Goal: Task Accomplishment & Management: Manage account settings

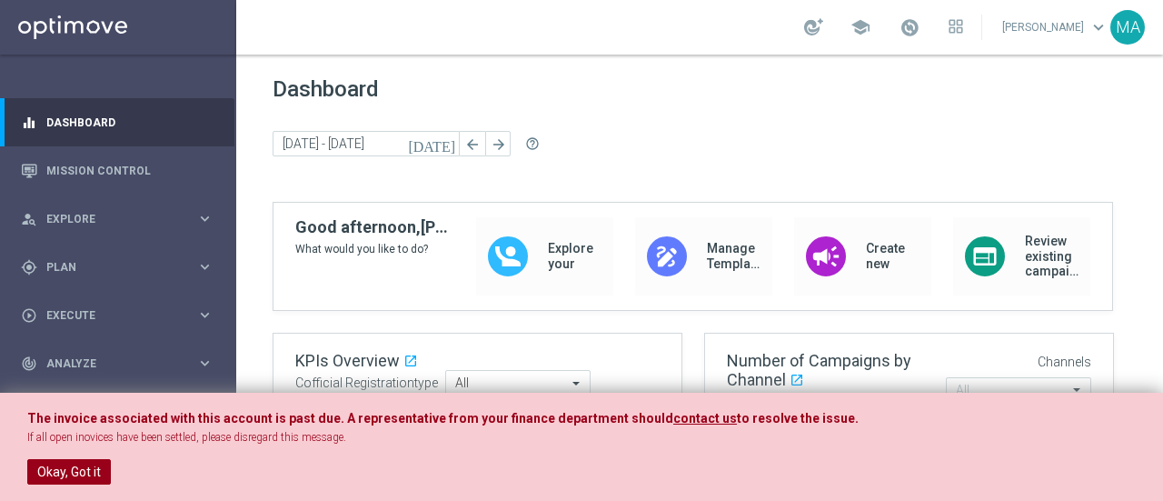
click at [57, 466] on button "Okay, Got it" at bounding box center [69, 471] width 84 height 25
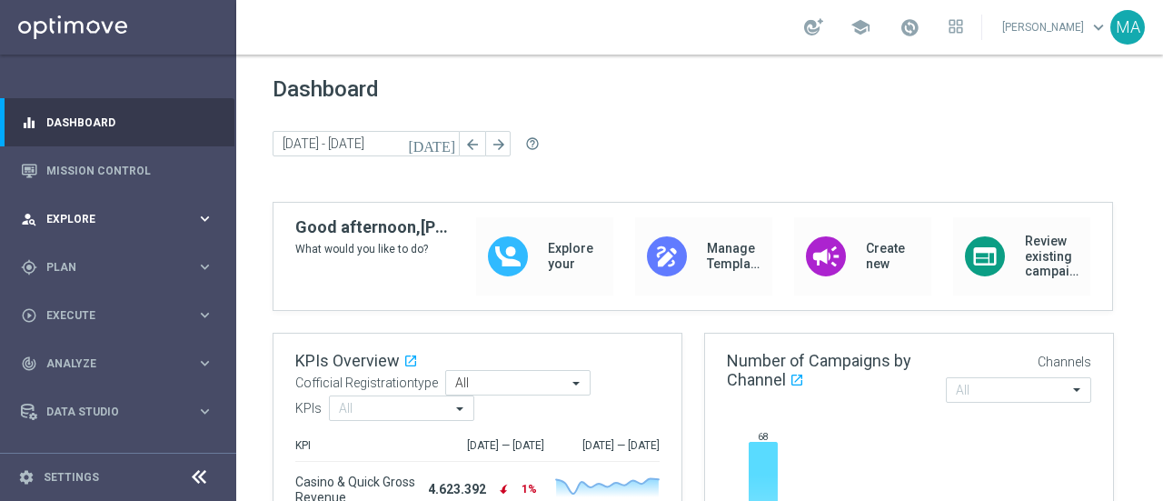
click at [89, 230] on div "person_search Explore keyboard_arrow_right" at bounding box center [117, 218] width 234 height 48
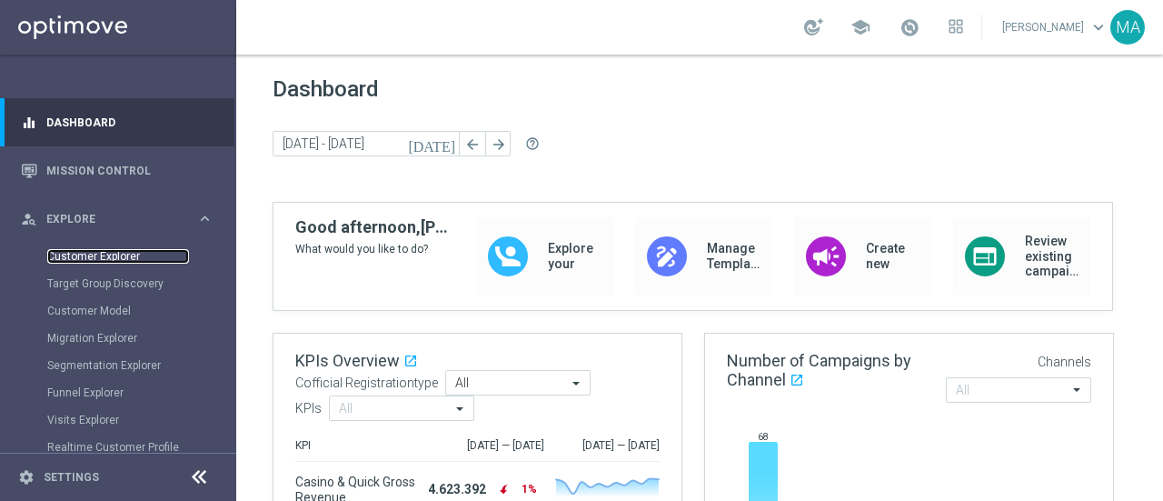
click at [100, 257] on link "Customer Explorer" at bounding box center [118, 256] width 142 height 15
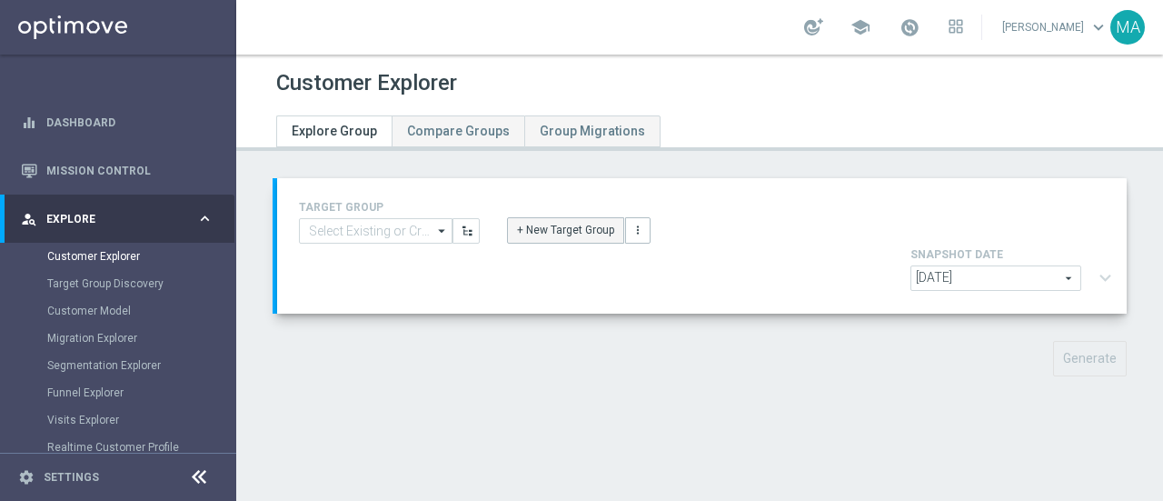
click at [578, 226] on button "+ New Target Group" at bounding box center [565, 229] width 117 height 25
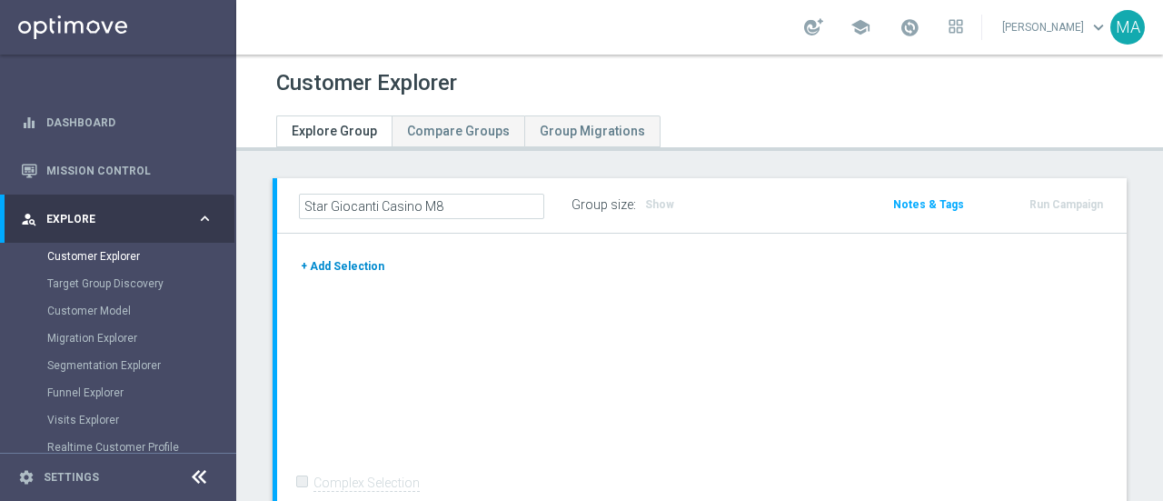
type input "Star Giocanti Casino M8"
click at [348, 260] on button "+ Add Selection" at bounding box center [342, 266] width 87 height 20
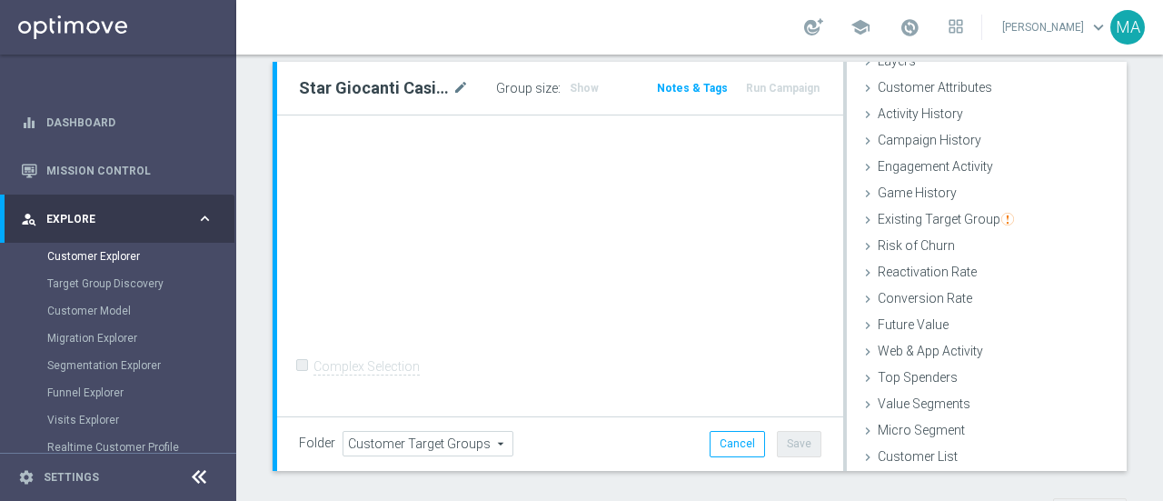
scroll to position [193, 0]
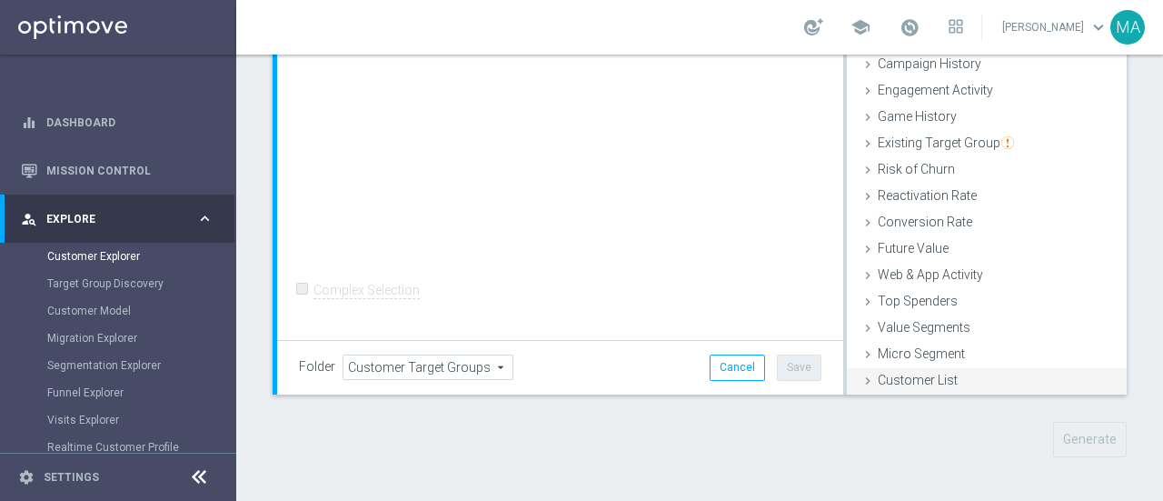
click at [949, 378] on div "Customer List done" at bounding box center [987, 381] width 280 height 27
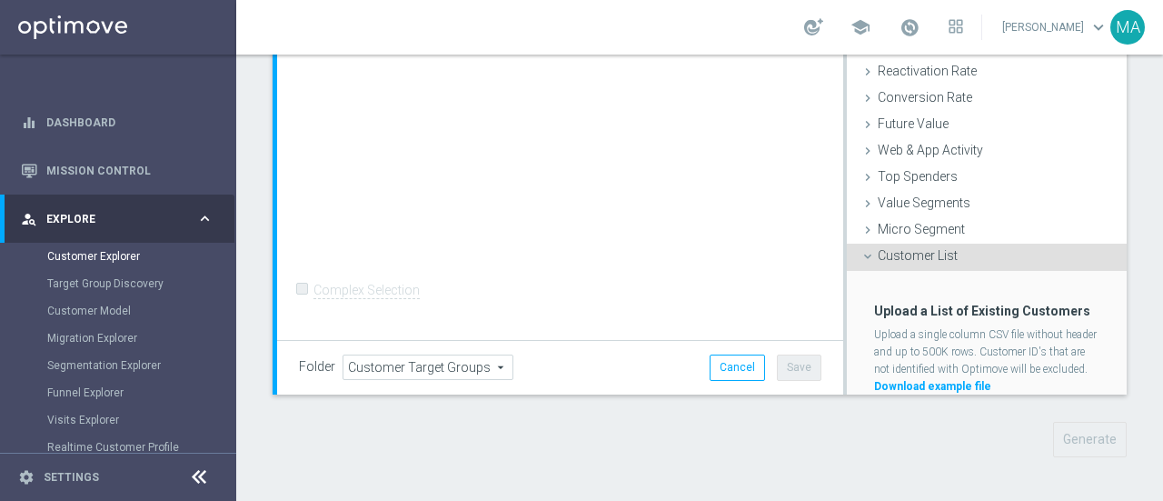
scroll to position [258, 0]
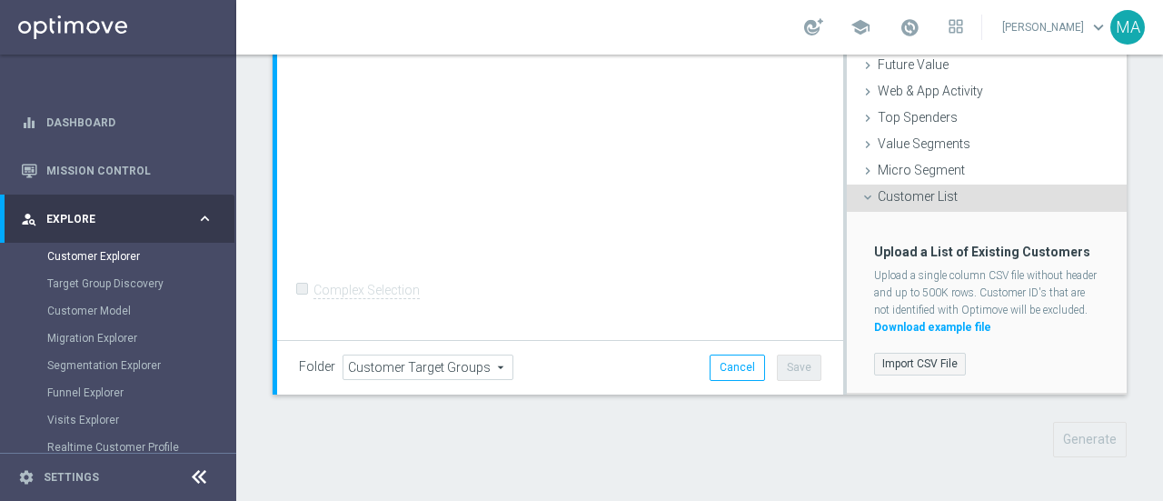
click at [925, 355] on label "Import CSV File" at bounding box center [920, 364] width 92 height 23
click at [0, 0] on input "Import CSV File" at bounding box center [0, 0] width 0 height 0
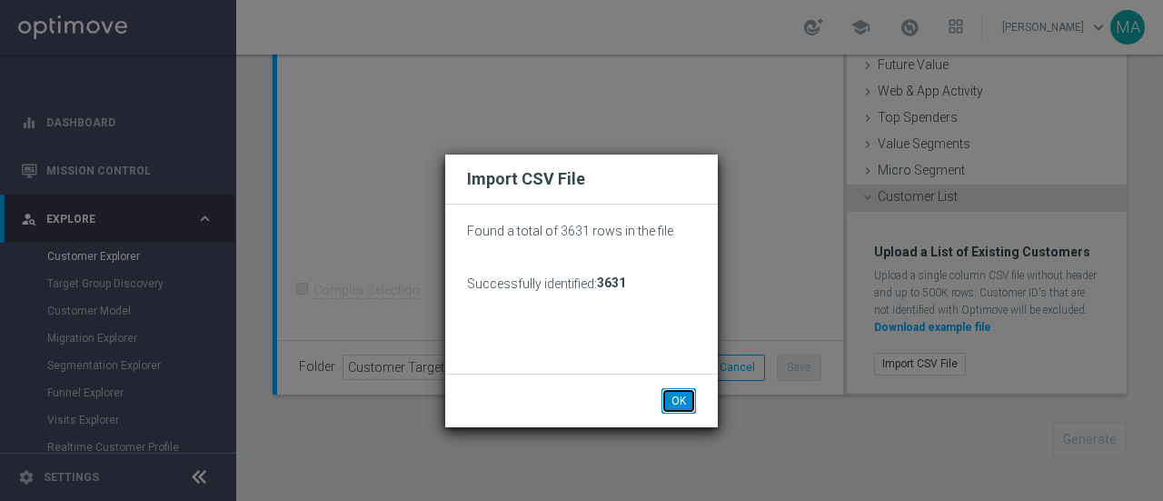
click at [687, 408] on button "OK" at bounding box center [678, 400] width 35 height 25
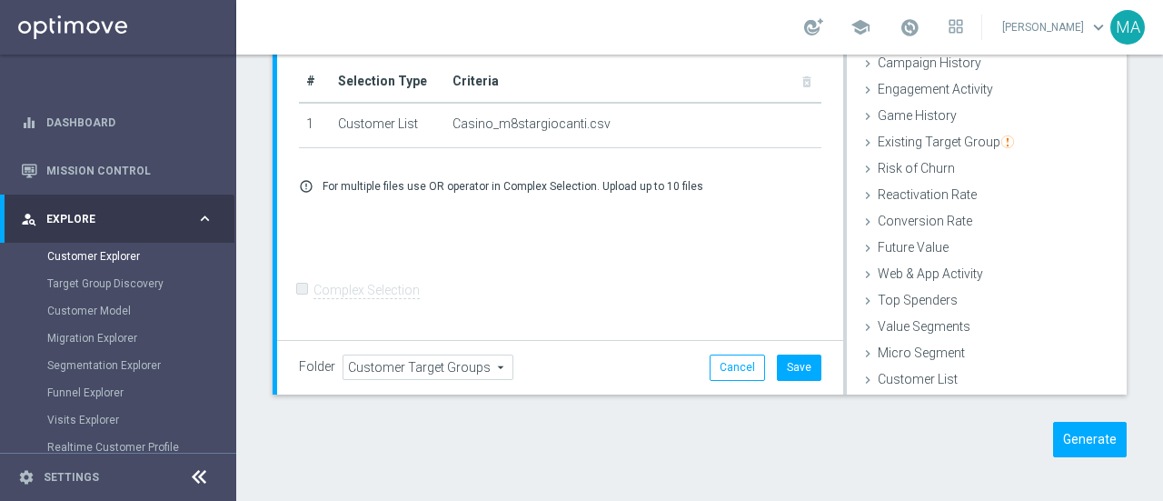
scroll to position [74, 0]
click at [1103, 436] on button "Generate" at bounding box center [1090, 439] width 74 height 35
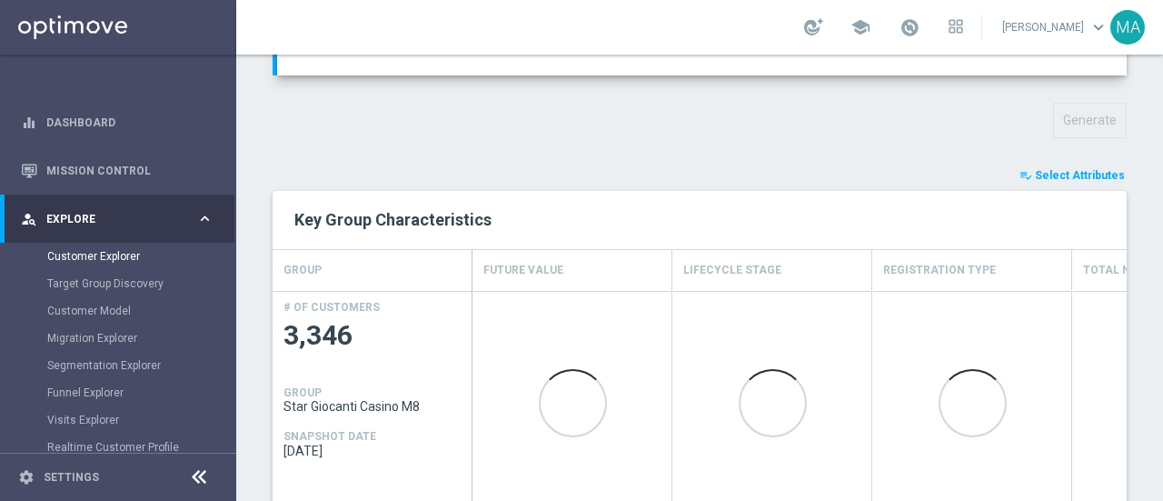
scroll to position [273, 0]
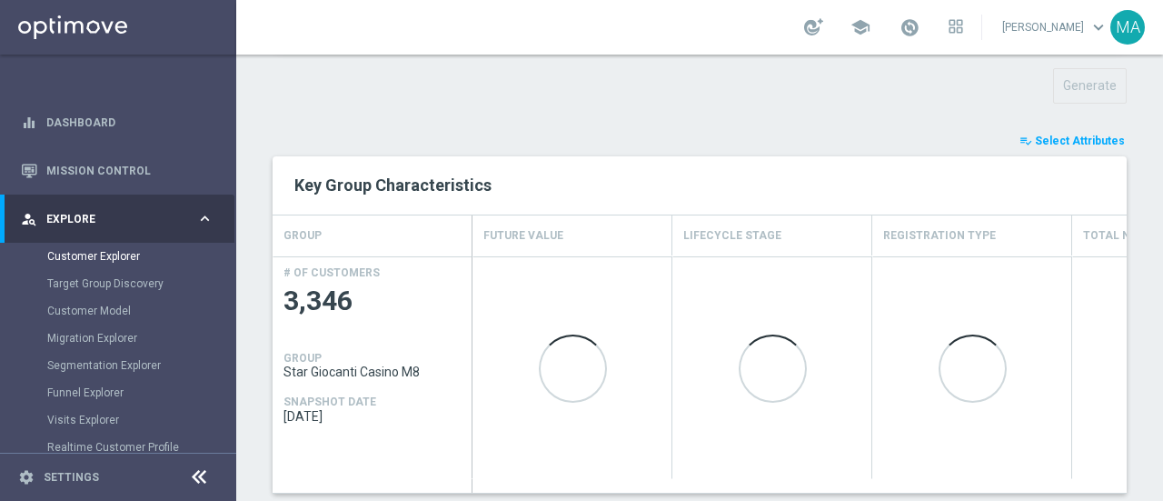
click at [1076, 134] on span "Select Attributes" at bounding box center [1080, 140] width 90 height 13
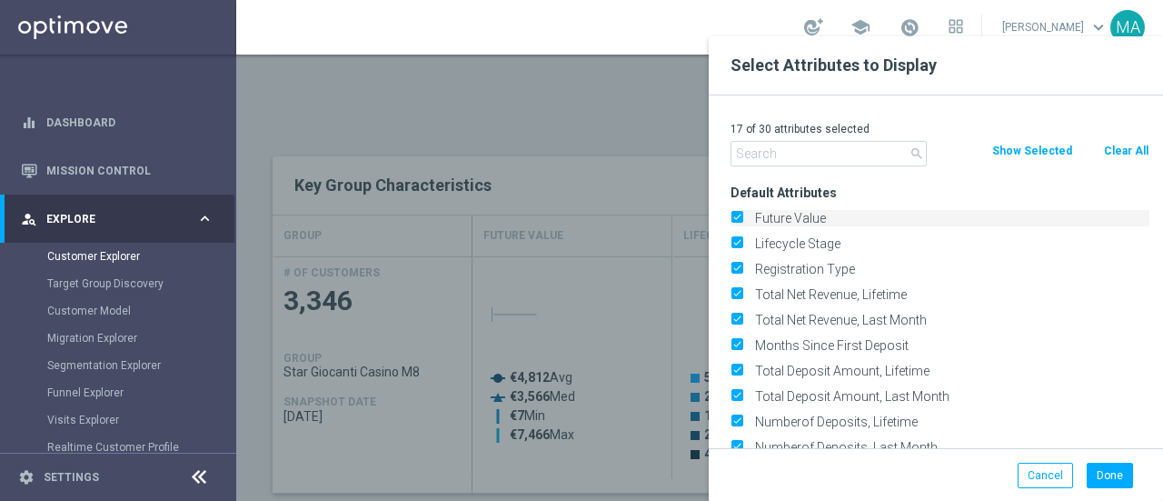
click at [738, 215] on input "Future Value" at bounding box center [736, 220] width 12 height 12
checkbox input "false"
click at [738, 273] on input "Registration Type" at bounding box center [736, 271] width 12 height 12
checkbox input "false"
click at [749, 286] on label "Total Net Revenue, Lifetime" at bounding box center [949, 294] width 401 height 16
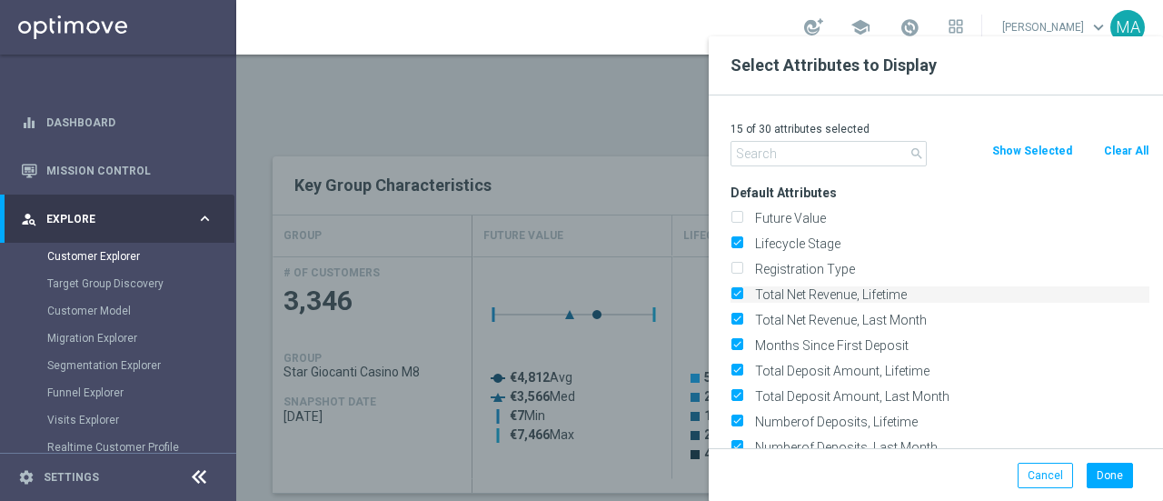
click at [738, 291] on input "Total Net Revenue, Lifetime" at bounding box center [736, 297] width 12 height 12
checkbox input "false"
click at [739, 317] on input "Total Net Revenue, Last Month" at bounding box center [736, 322] width 12 height 12
checkbox input "false"
click at [736, 343] on input "Months Since First Deposit" at bounding box center [736, 348] width 12 height 12
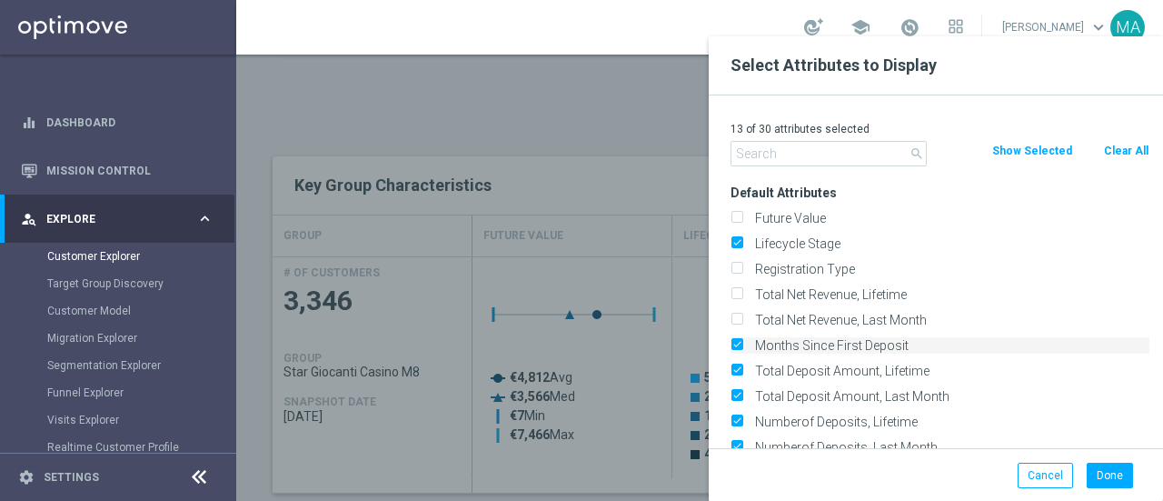
checkbox input "false"
click at [749, 363] on label "Total Deposit Amount, Lifetime" at bounding box center [949, 371] width 401 height 16
click at [739, 367] on input "Total Deposit Amount, Lifetime" at bounding box center [736, 373] width 12 height 12
checkbox input "false"
click at [749, 390] on label "Total Deposit Amount, Last Month" at bounding box center [949, 396] width 401 height 16
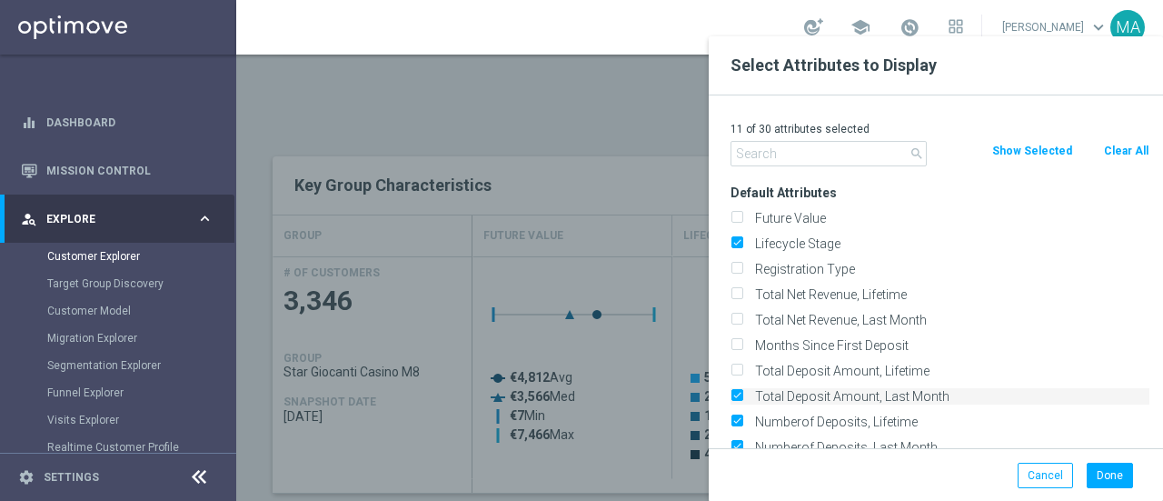
click at [739, 392] on input "Total Deposit Amount, Last Month" at bounding box center [736, 398] width 12 height 12
checkbox input "false"
click at [738, 424] on input "Numberof Deposits, Lifetime" at bounding box center [736, 424] width 12 height 12
checkbox input "false"
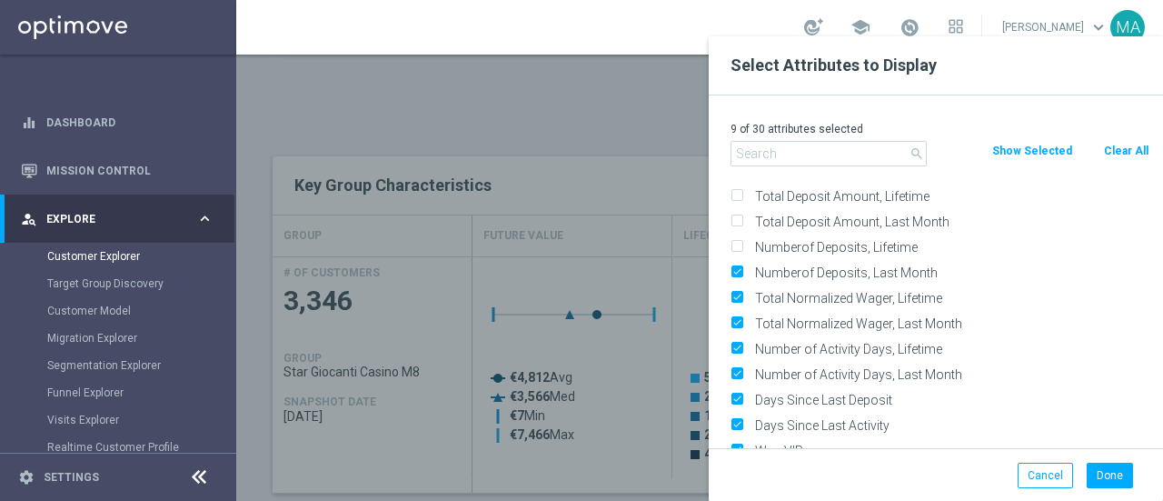
scroll to position [182, 0]
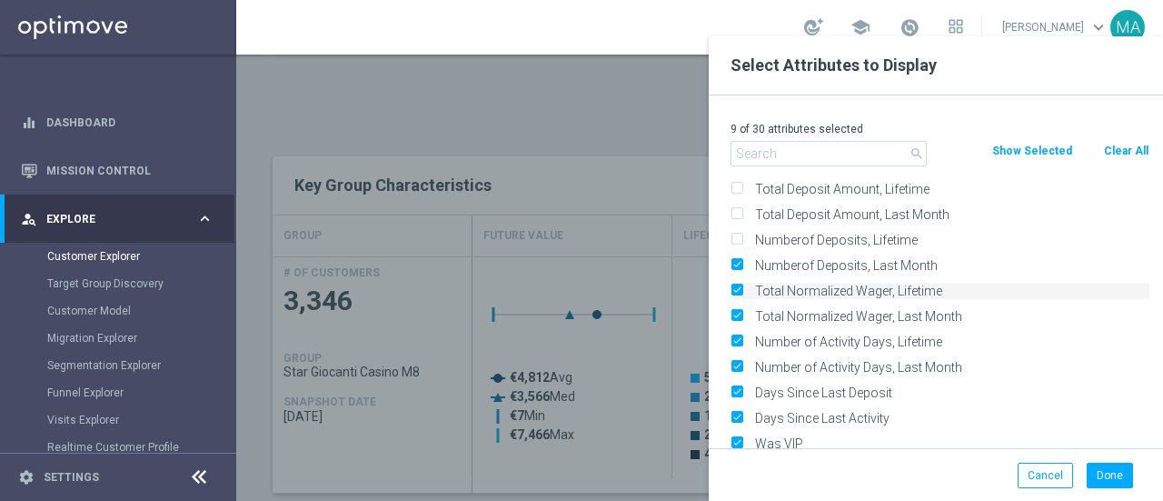
click at [734, 262] on input "Numberof Deposits, Last Month" at bounding box center [736, 268] width 12 height 12
checkbox input "false"
click at [749, 293] on label "Total Normalized Wager, Lifetime" at bounding box center [949, 291] width 401 height 16
click at [742, 293] on input "Total Normalized Wager, Lifetime" at bounding box center [736, 293] width 12 height 12
checkbox input "false"
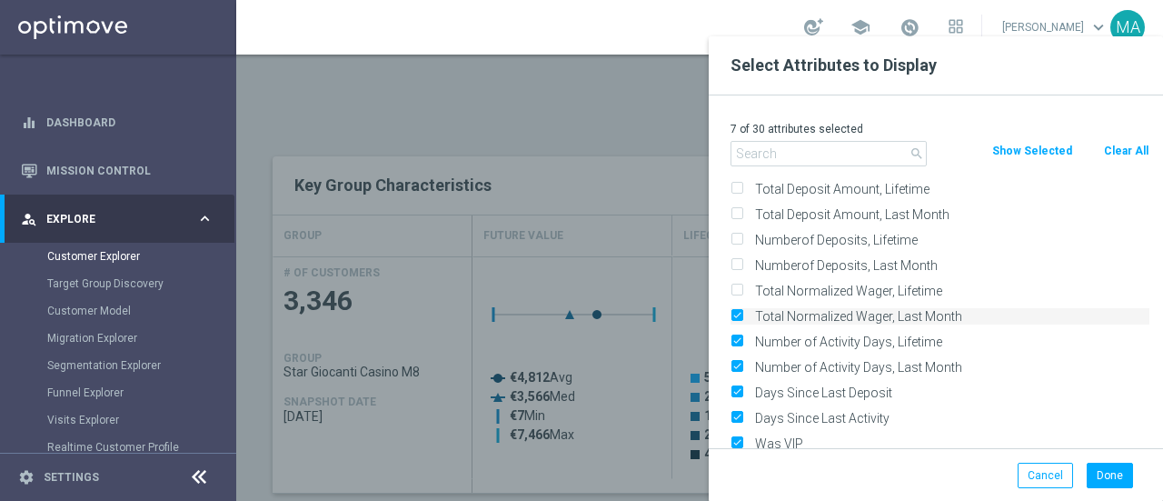
click at [740, 314] on input "Total Normalized Wager, Last Month" at bounding box center [736, 319] width 12 height 12
checkbox input "false"
click at [737, 338] on input "Number of Activity Days, Lifetime" at bounding box center [736, 344] width 12 height 12
checkbox input "false"
click at [749, 359] on label "Number of Activity Days, Last Month" at bounding box center [949, 367] width 401 height 16
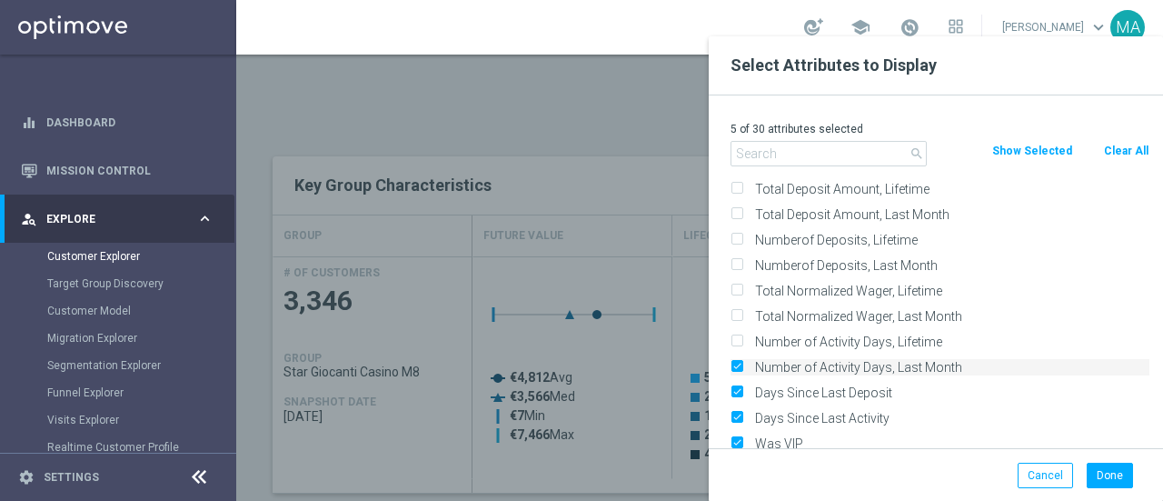
click at [732, 363] on input "Number of Activity Days, Last Month" at bounding box center [736, 369] width 12 height 12
checkbox input "false"
click at [736, 397] on input "Days Since Last Deposit" at bounding box center [736, 395] width 12 height 12
checkbox input "false"
click at [736, 415] on input "Days Since Last Activity" at bounding box center [736, 420] width 12 height 12
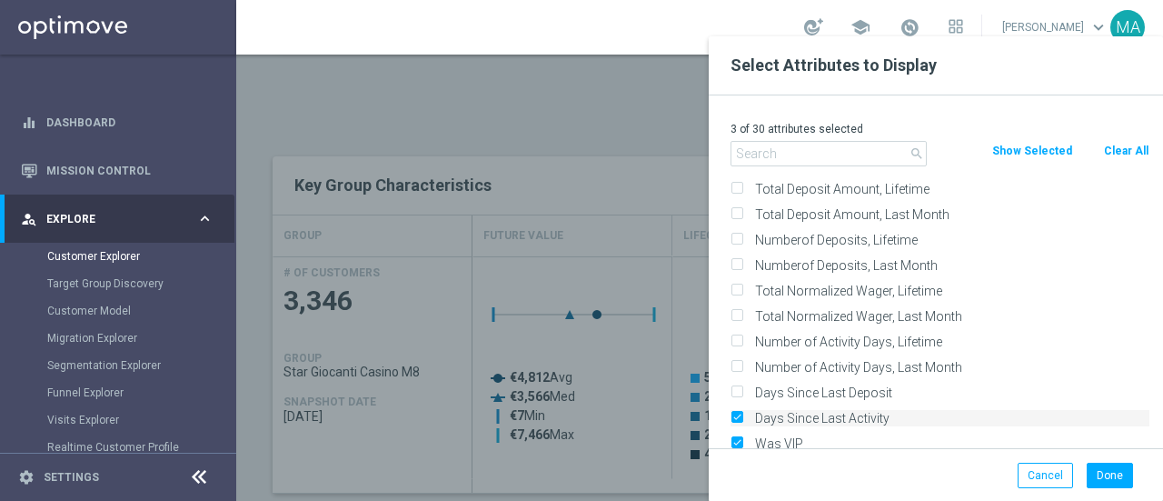
checkbox input "false"
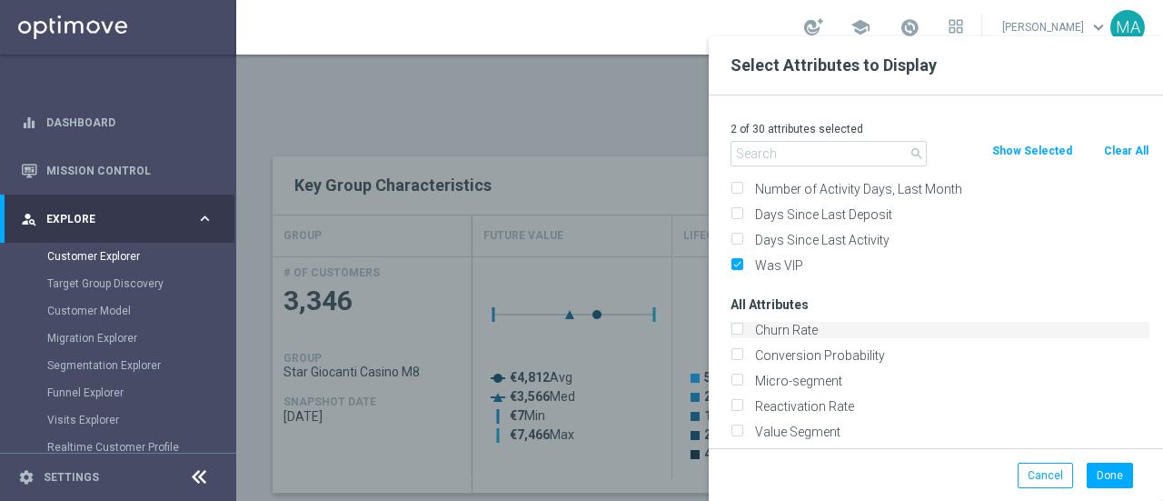
scroll to position [363, 0]
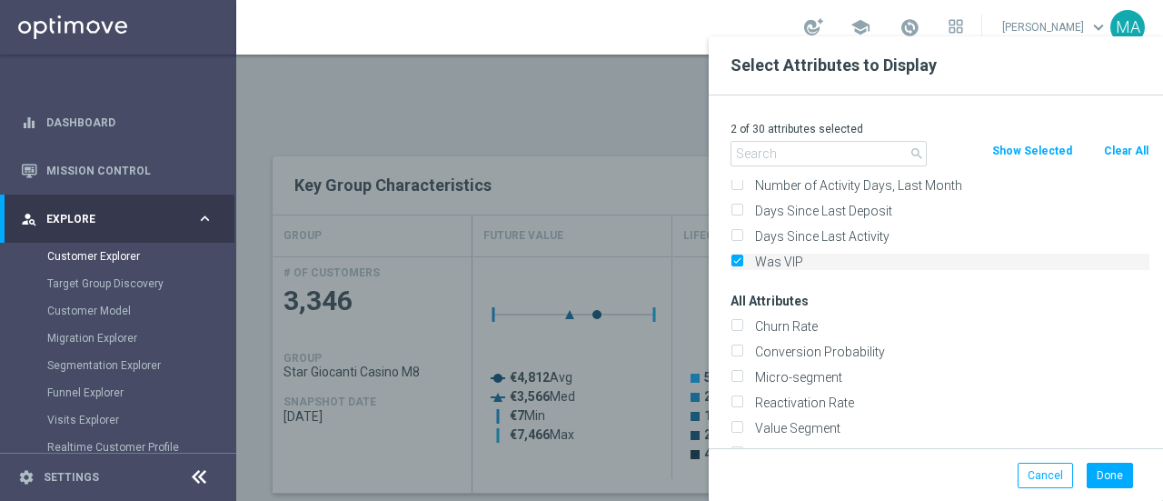
click at [749, 257] on label "Was VIP" at bounding box center [949, 261] width 401 height 16
click at [742, 258] on input "Was VIP" at bounding box center [736, 264] width 12 height 12
checkbox input "false"
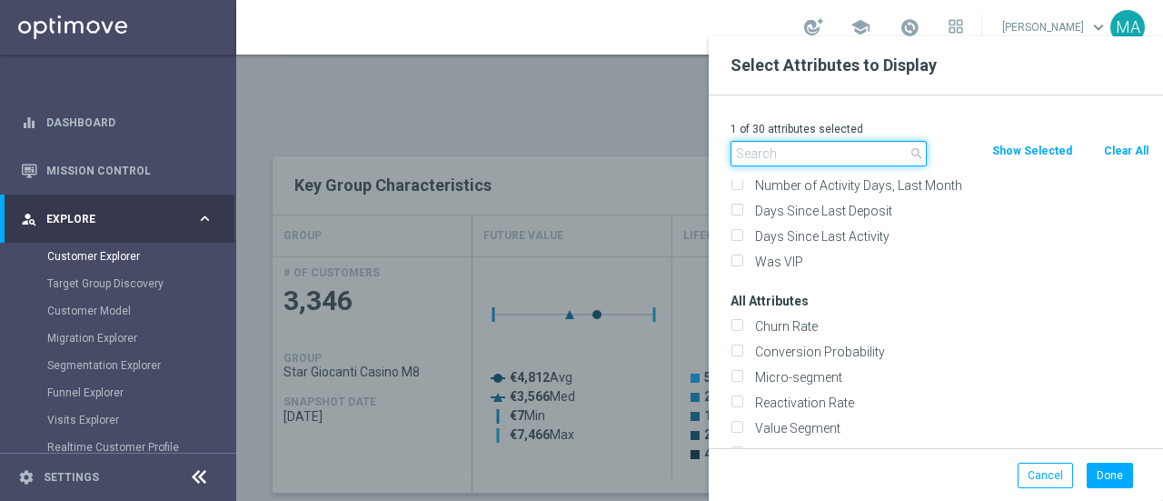
click at [758, 147] on input "text" at bounding box center [828, 153] width 196 height 25
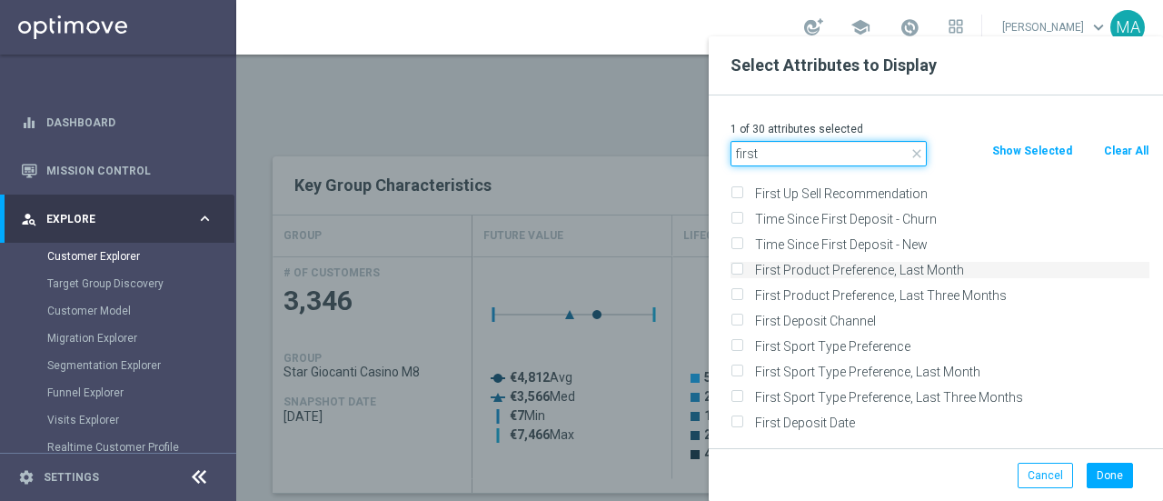
type input "first"
click at [813, 266] on label "First Product Preference, Last Month" at bounding box center [949, 270] width 401 height 16
click at [742, 266] on input "First Product Preference, Last Month" at bounding box center [736, 272] width 12 height 12
checkbox input "true"
drag, startPoint x: 762, startPoint y: 156, endPoint x: 711, endPoint y: 155, distance: 50.9
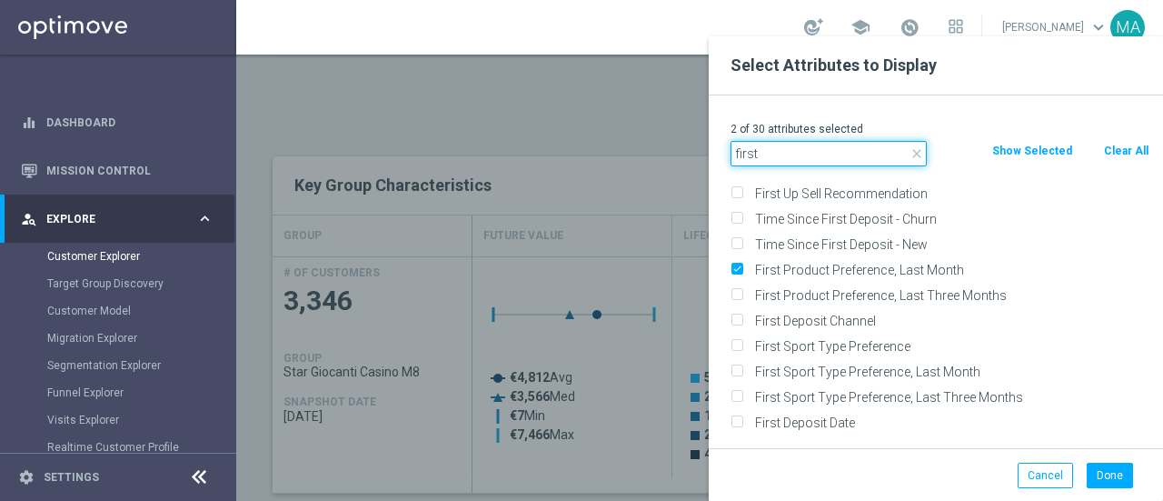
click at [711, 155] on div "2 of 30 attributes selected close first Clear All Show Selected Default Attribu…" at bounding box center [936, 271] width 454 height 353
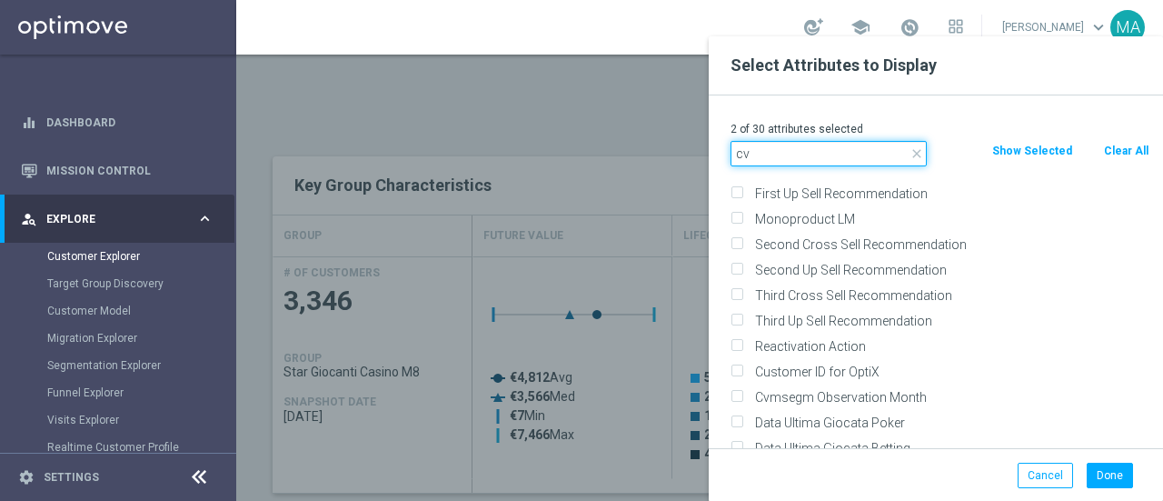
scroll to position [0, 0]
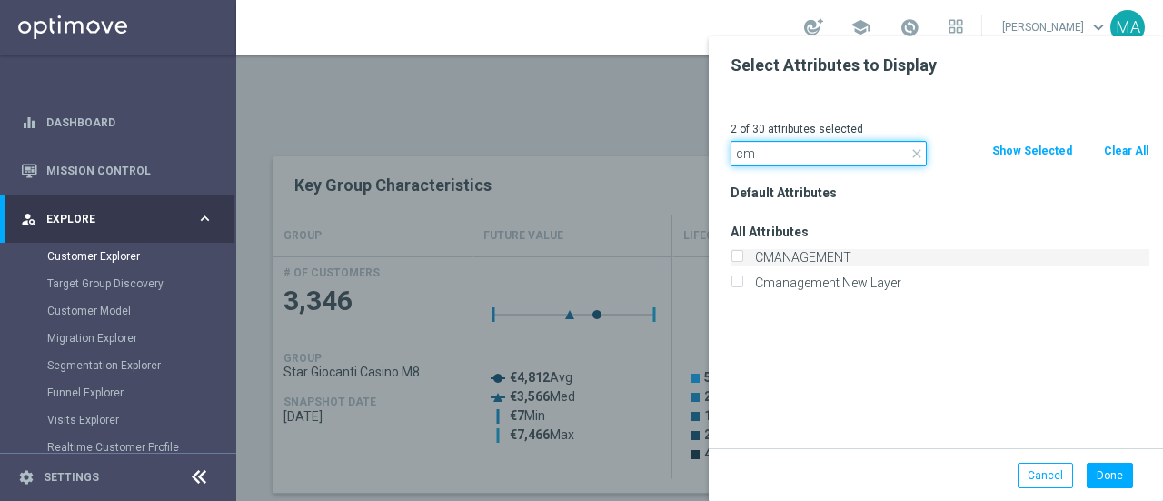
type input "cm"
click at [790, 253] on label "CMANAGEMENT" at bounding box center [949, 257] width 401 height 16
click at [742, 253] on input "CMANAGEMENT" at bounding box center [736, 259] width 12 height 12
checkbox input "true"
click at [1098, 471] on button "Done" at bounding box center [1110, 474] width 46 height 25
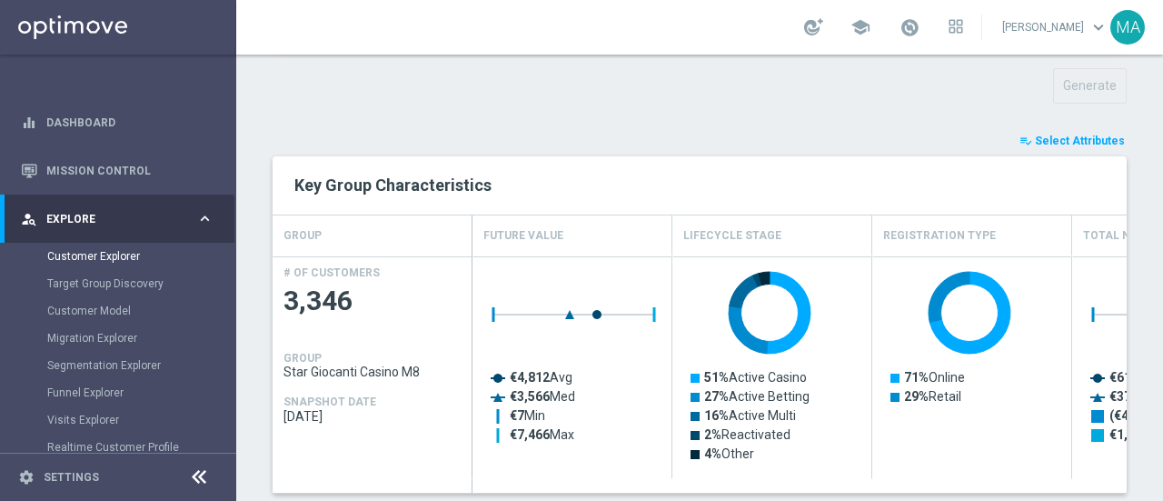
type input "Search"
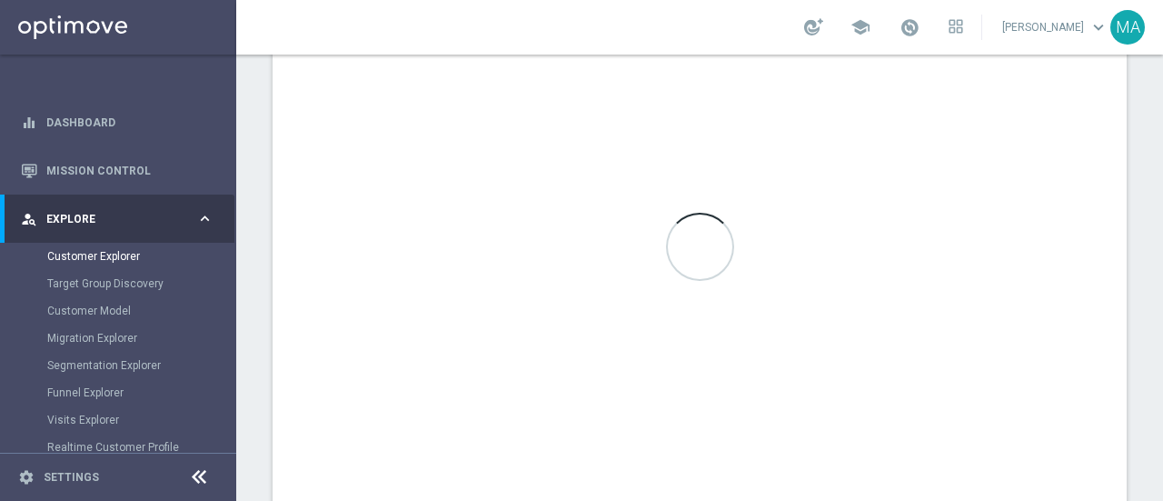
scroll to position [609, 0]
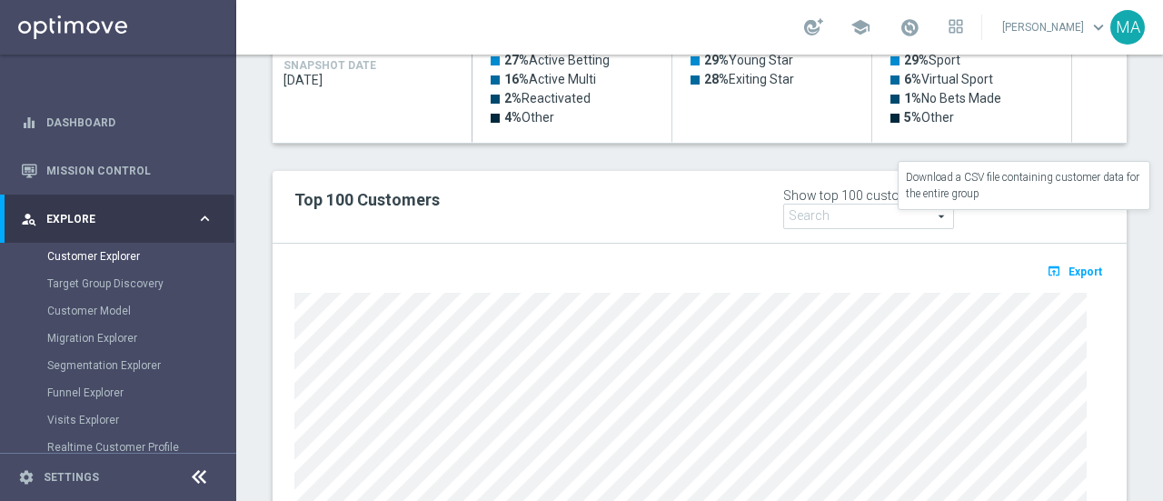
click at [1072, 265] on span "Export" at bounding box center [1085, 271] width 34 height 13
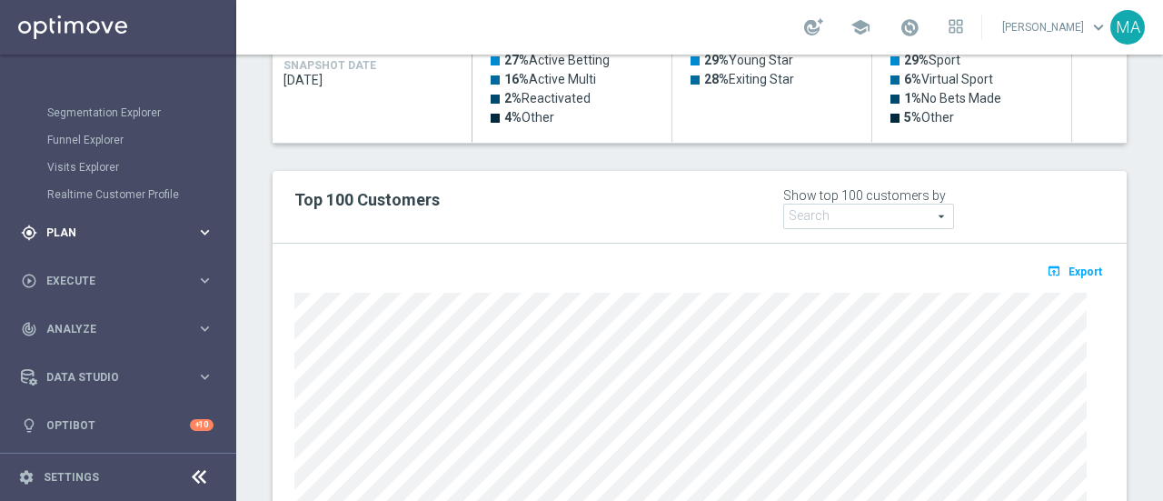
click at [89, 239] on div "gps_fixed Plan" at bounding box center [108, 232] width 175 height 16
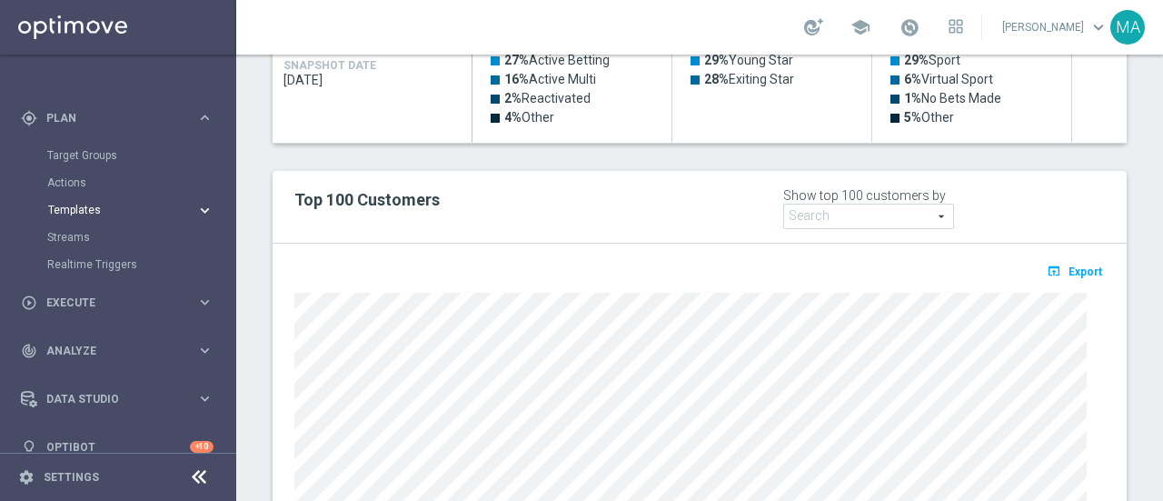
scroll to position [146, 0]
click at [76, 166] on div "Target Groups" at bounding box center [140, 157] width 187 height 27
click at [78, 161] on link "Target Groups" at bounding box center [118, 158] width 142 height 15
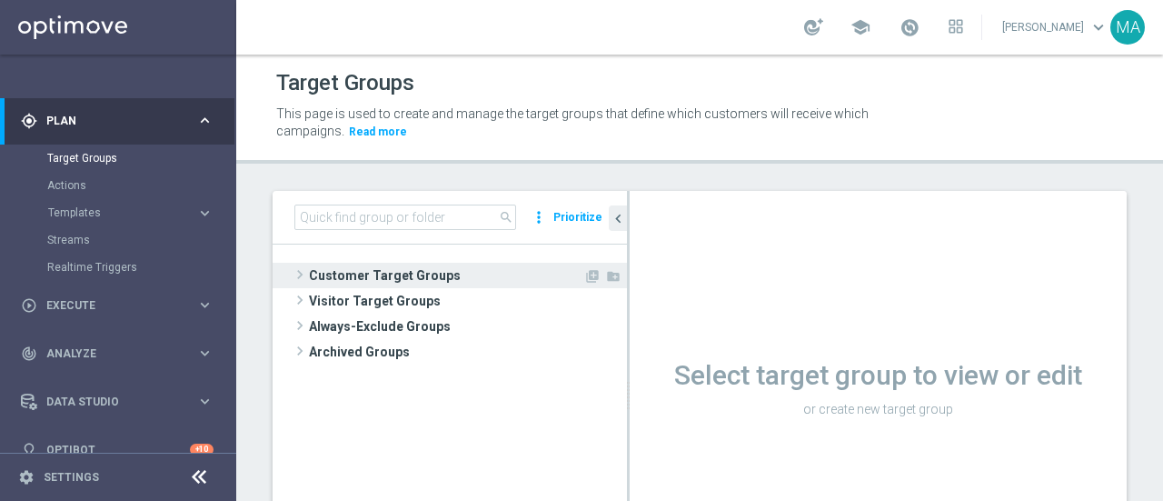
click at [363, 273] on span "Customer Target Groups" at bounding box center [446, 275] width 274 height 25
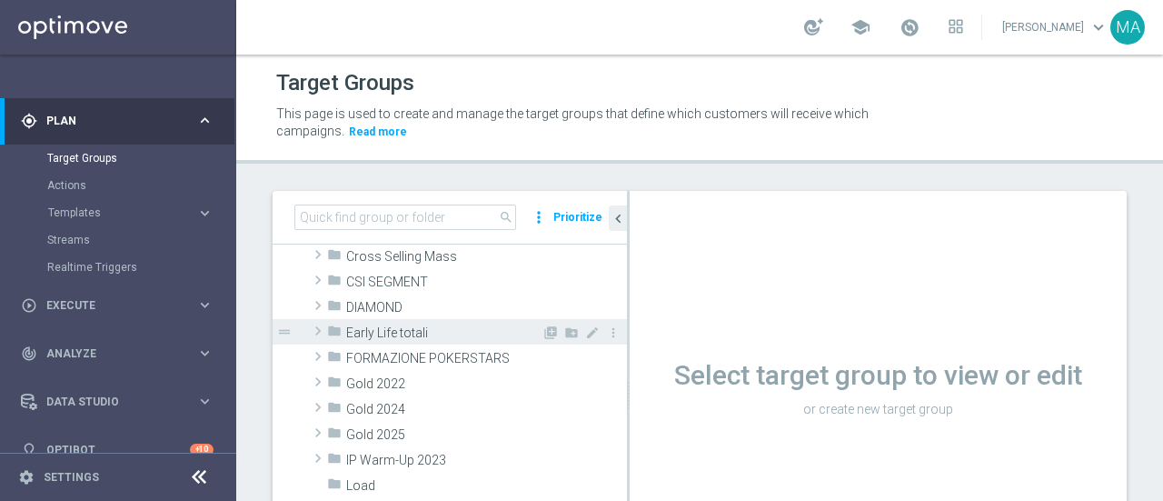
scroll to position [182, 0]
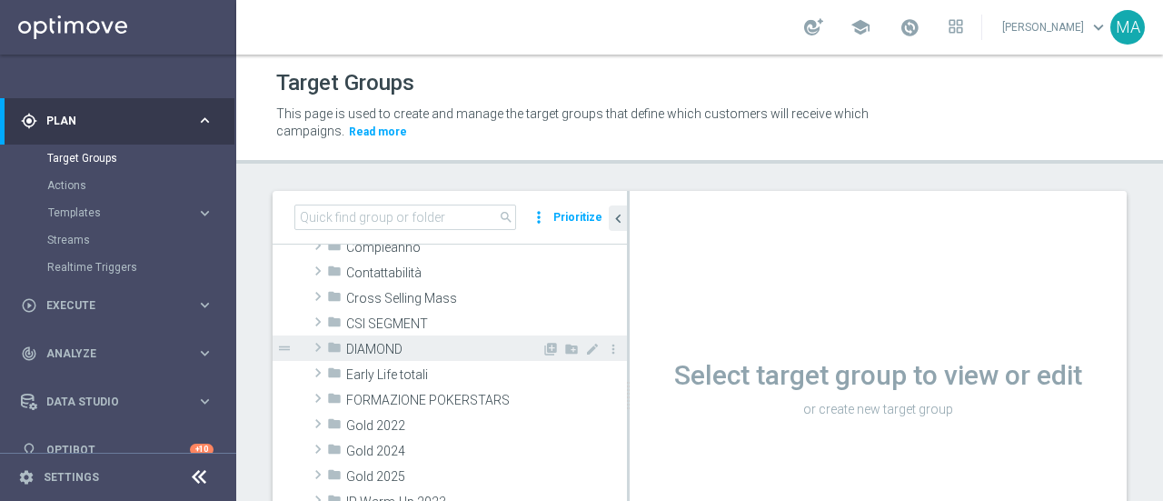
click at [379, 343] on span "DIAMOND" at bounding box center [443, 349] width 195 height 15
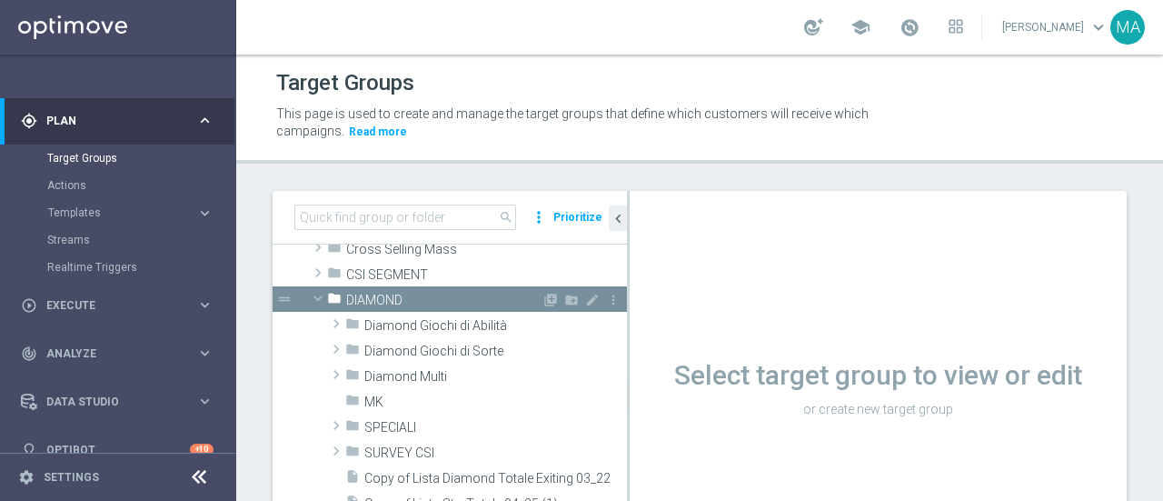
scroll to position [273, 0]
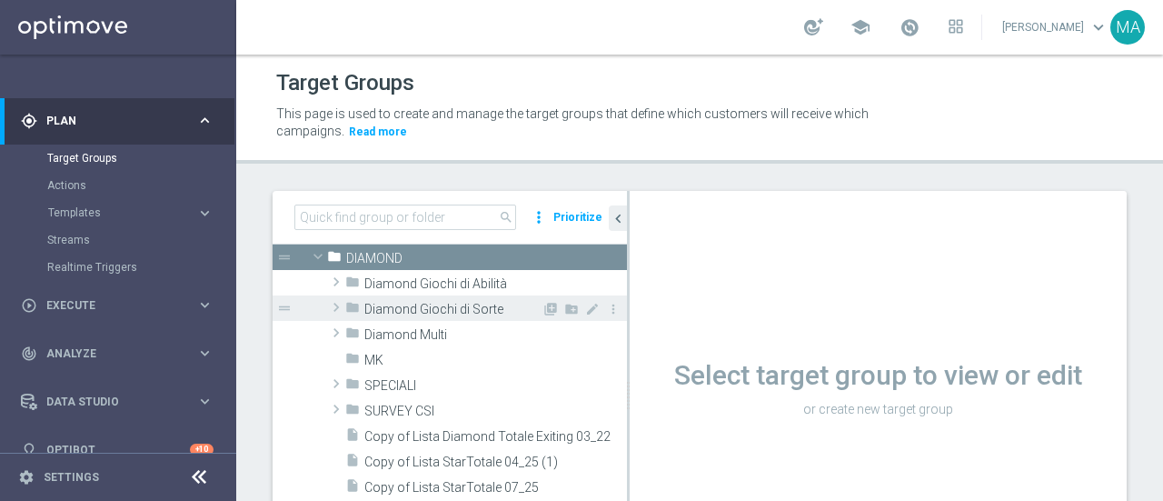
click at [432, 304] on span "Diamond Giochi di Sorte" at bounding box center [452, 309] width 177 height 15
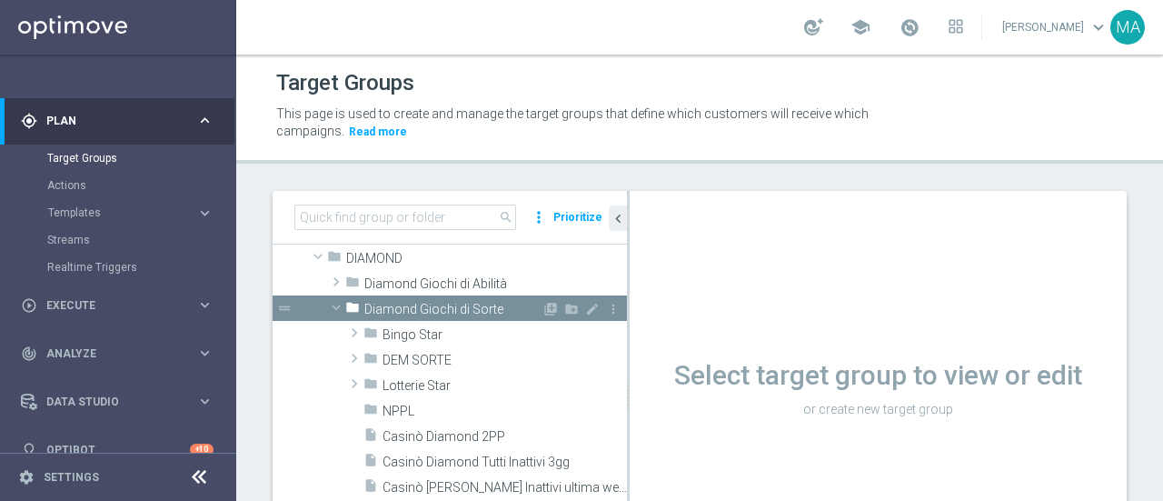
click at [398, 299] on div "folder Diamond Giochi di Sorte" at bounding box center [443, 307] width 196 height 25
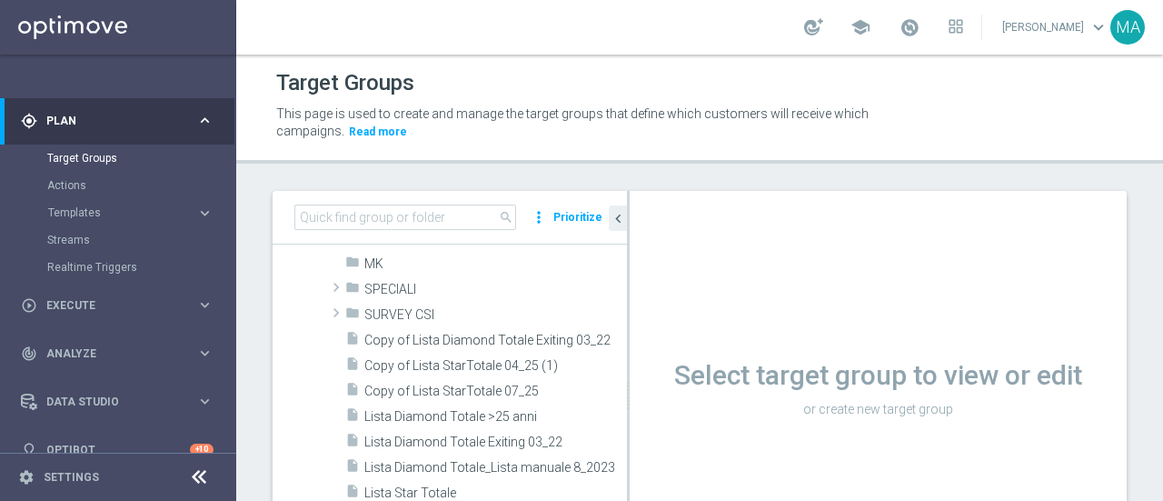
scroll to position [545, 0]
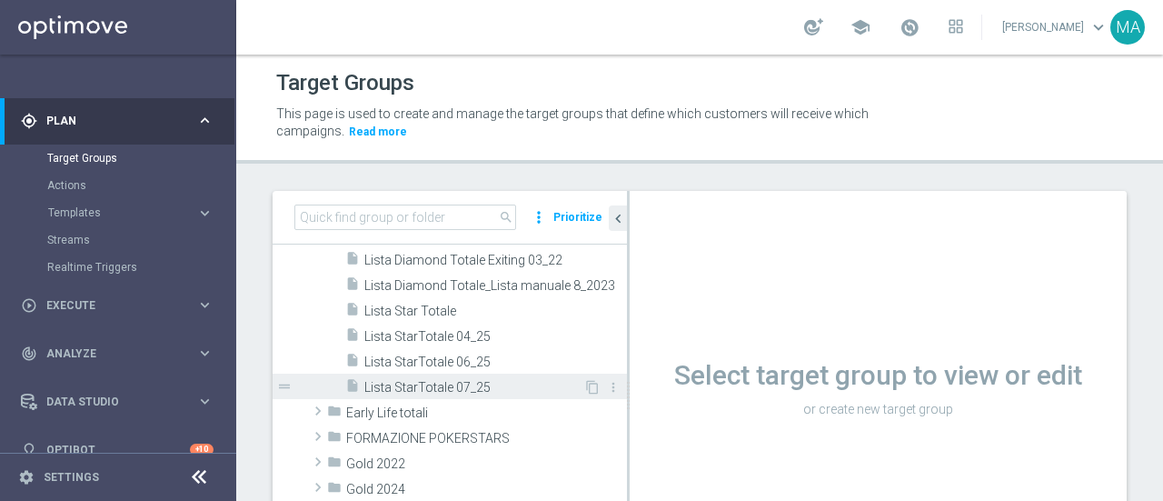
click at [485, 387] on span "Lista StarTotale 07_25" at bounding box center [473, 387] width 219 height 15
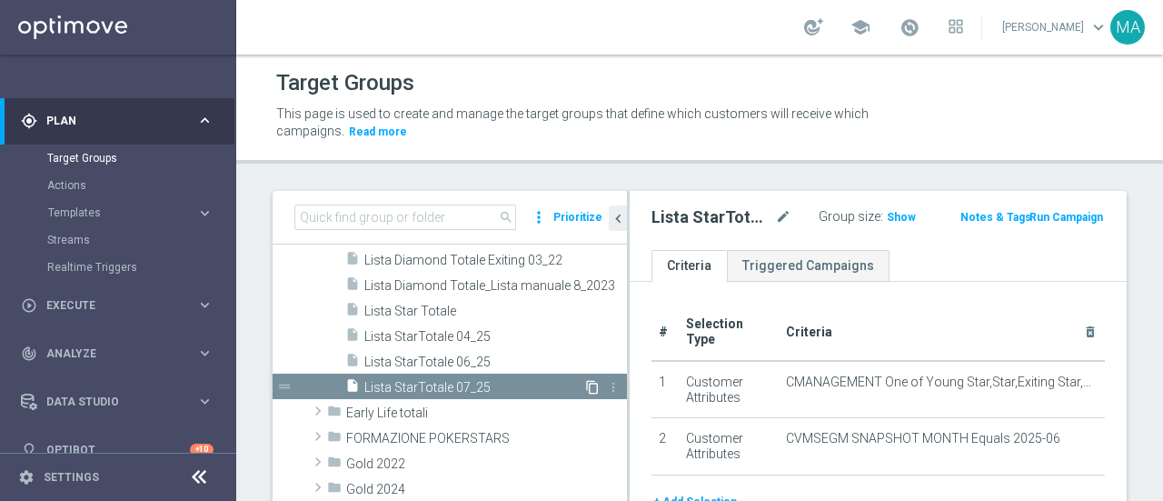
click at [585, 382] on icon "content_copy" at bounding box center [592, 387] width 15 height 15
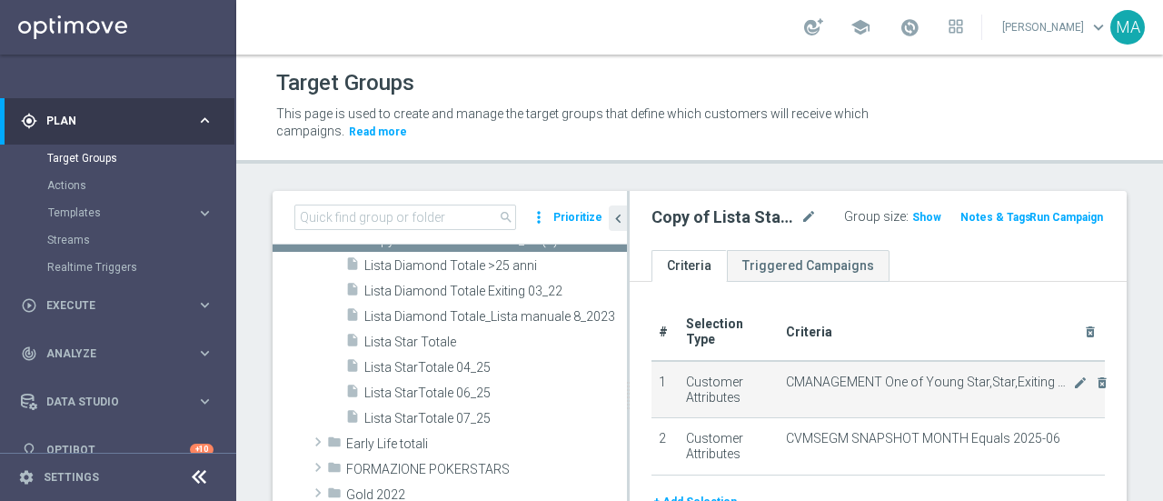
scroll to position [461, 0]
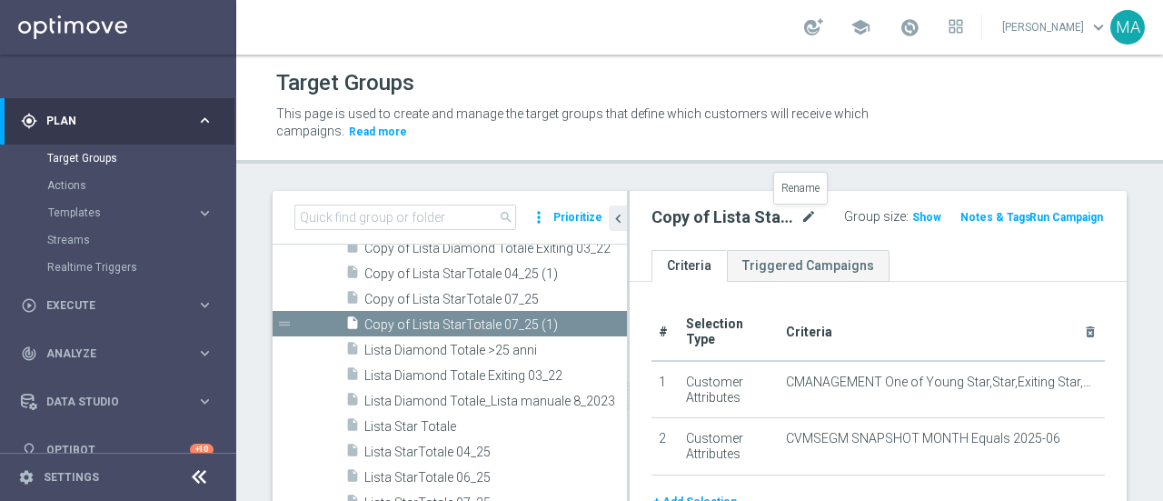
click at [802, 212] on icon "mode_edit" at bounding box center [808, 217] width 16 height 22
click at [198, 472] on icon at bounding box center [199, 477] width 22 height 22
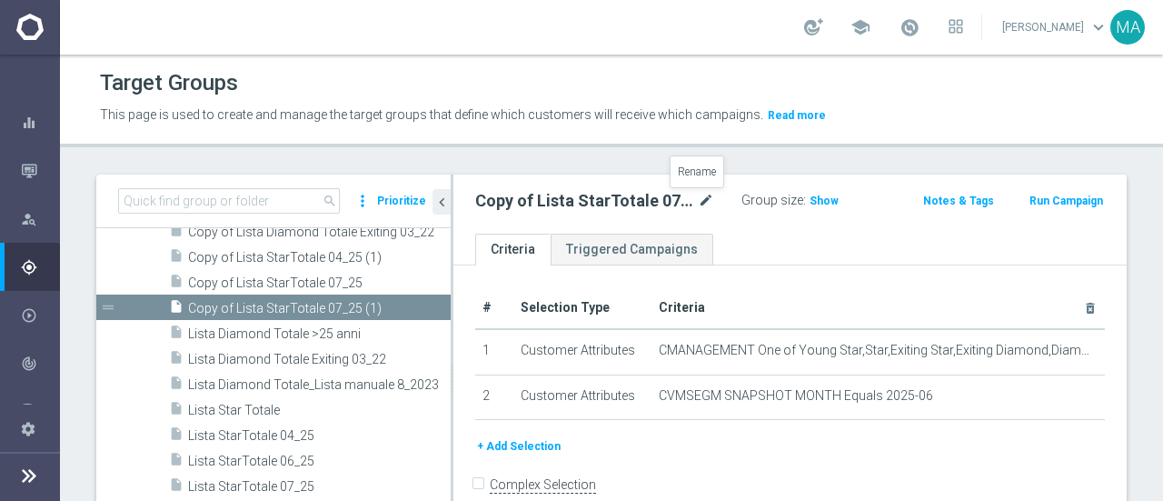
click at [700, 193] on icon "mode_edit" at bounding box center [706, 201] width 16 height 22
click at [523, 200] on input "Copy of Lista StarTotale 07_25 (1)" at bounding box center [589, 202] width 229 height 25
drag, startPoint x: 526, startPoint y: 200, endPoint x: 429, endPoint y: 195, distance: 97.3
click at [429, 195] on as-split "search more_vert Prioritize Customer Target Groups library_add create_new_folder" at bounding box center [611, 378] width 1030 height 409
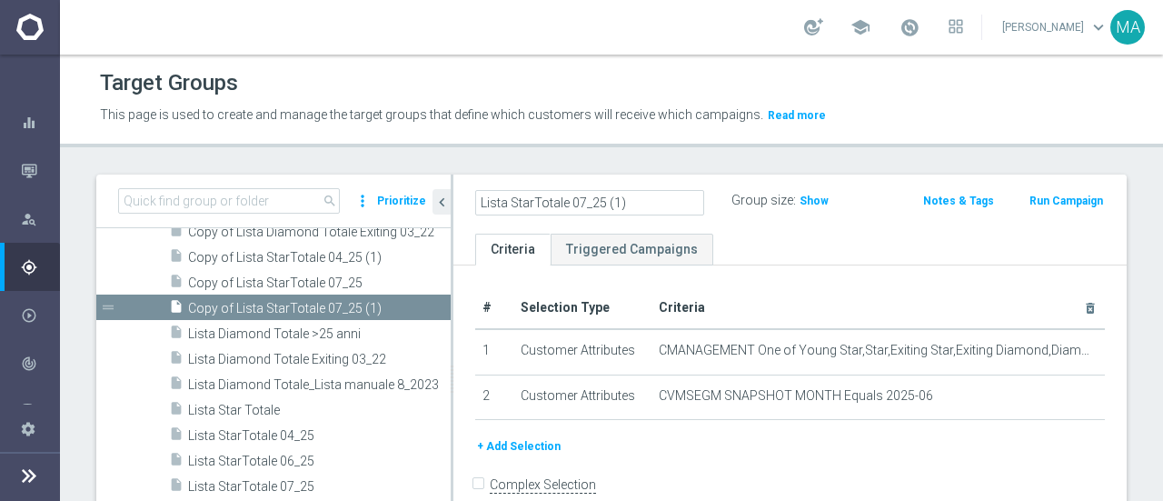
click at [627, 196] on input "Lista StarTotale 07_25 (1)" at bounding box center [589, 202] width 229 height 25
click at [585, 199] on input "Lista StarTotale 07_25" at bounding box center [589, 202] width 229 height 25
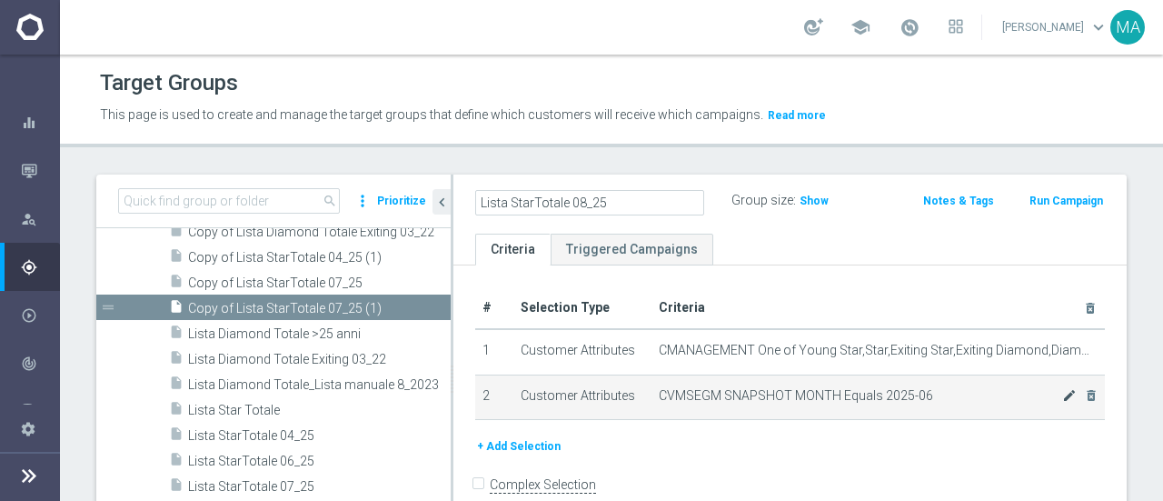
type input "Lista StarTotale 08_25"
click at [1062, 395] on icon "mode_edit" at bounding box center [1069, 395] width 15 height 15
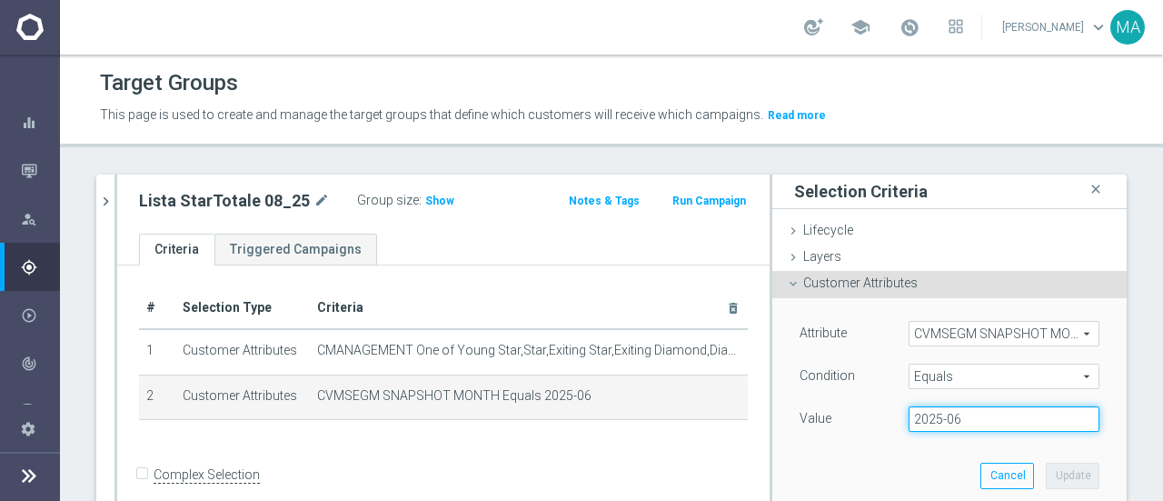
click at [963, 426] on input "2025-06" at bounding box center [1004, 418] width 191 height 25
type input "2025-07"
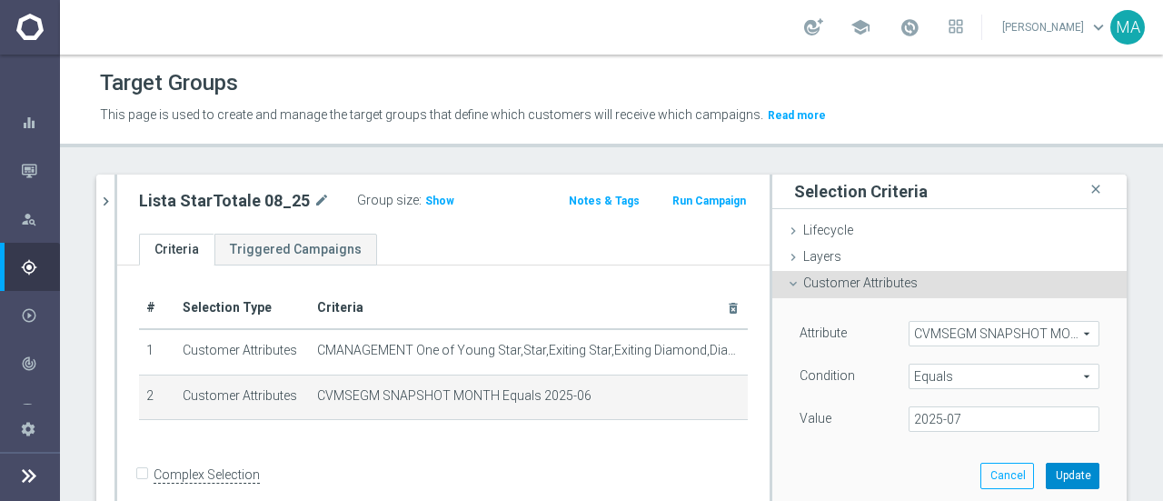
click at [1054, 477] on button "Update" at bounding box center [1073, 474] width 54 height 25
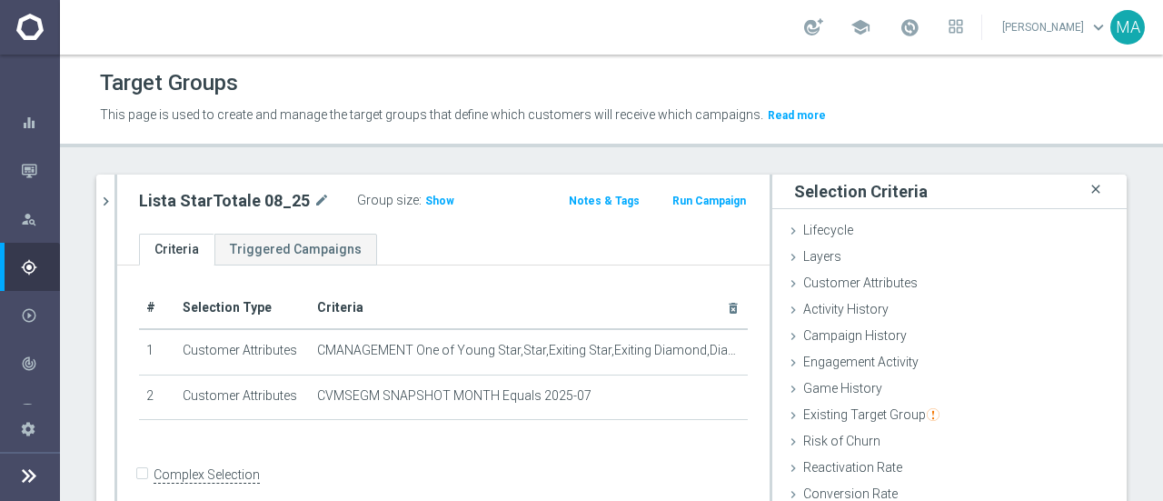
click at [1087, 184] on icon "close" at bounding box center [1096, 189] width 18 height 25
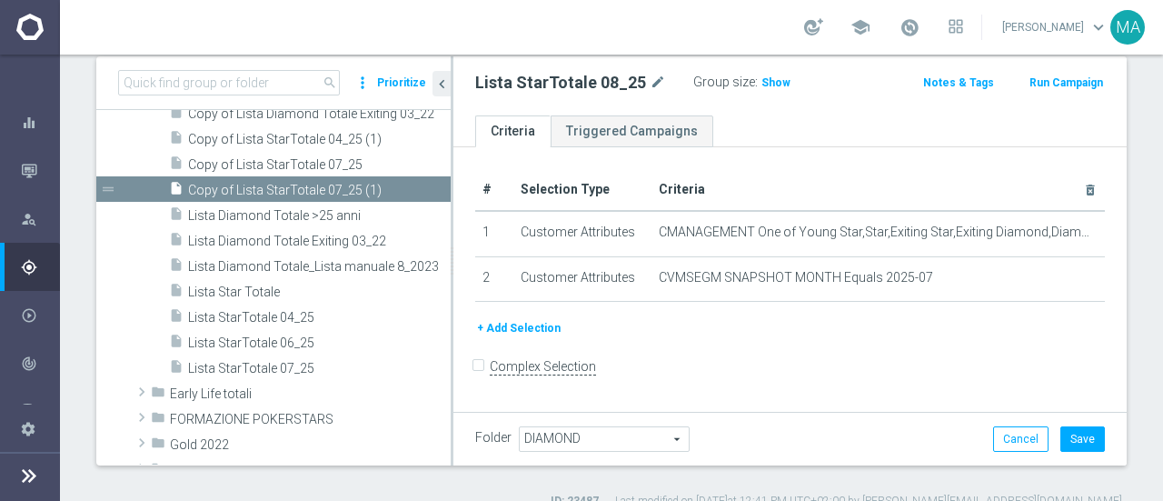
scroll to position [144, 0]
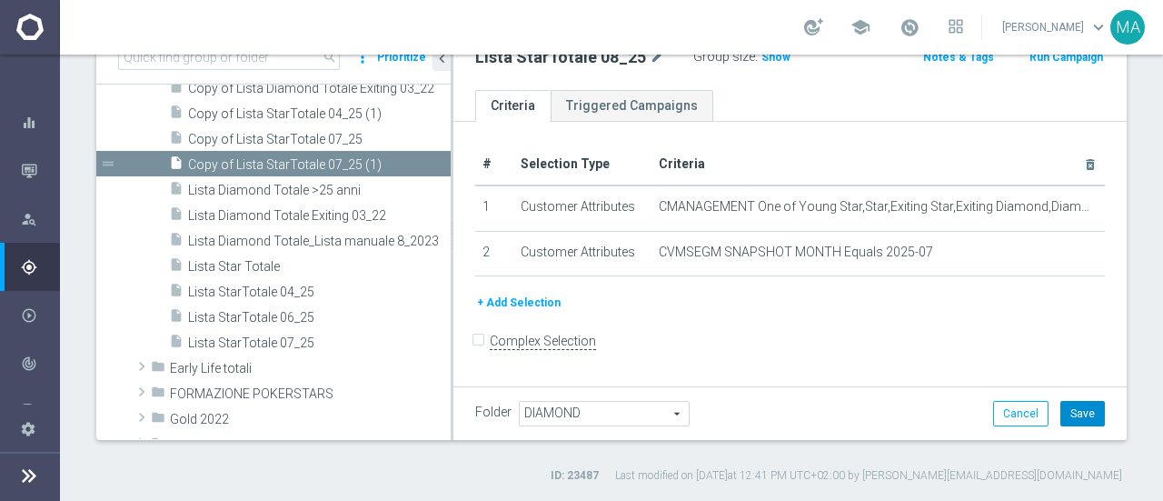
click at [1075, 418] on button "Save" at bounding box center [1082, 413] width 45 height 25
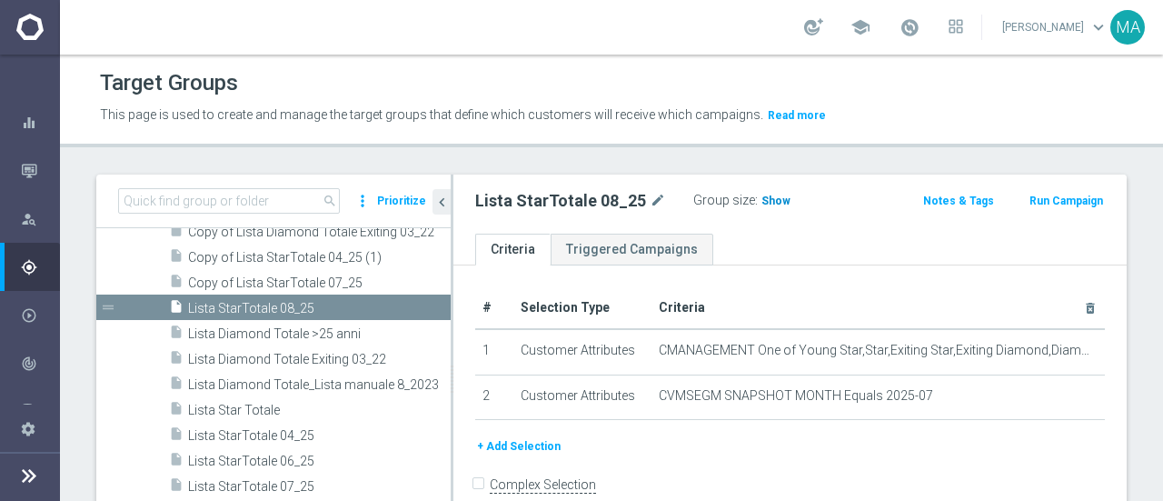
click at [776, 194] on span "Show" at bounding box center [775, 200] width 29 height 13
click at [778, 203] on span "4,462" at bounding box center [778, 202] width 32 height 17
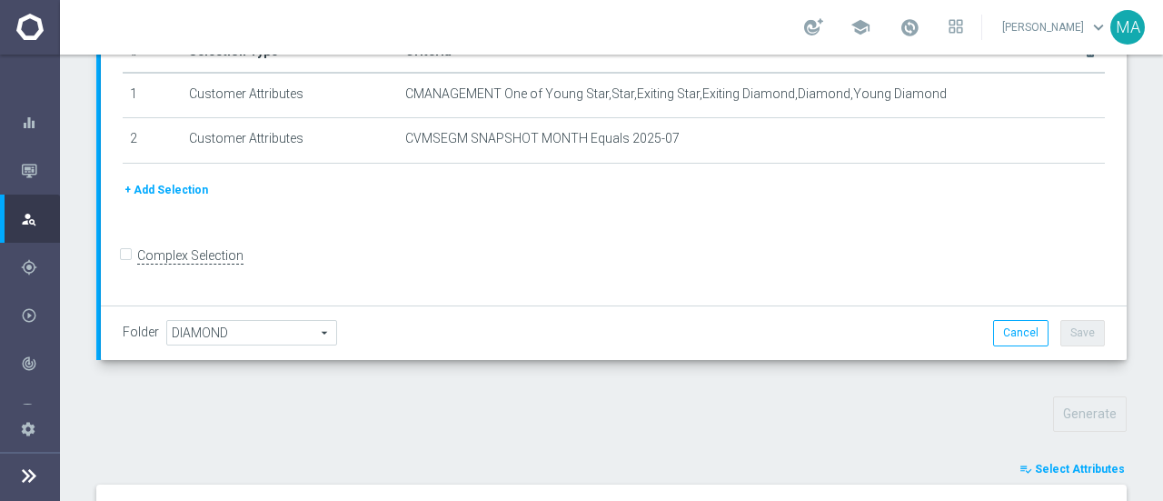
scroll to position [545, 0]
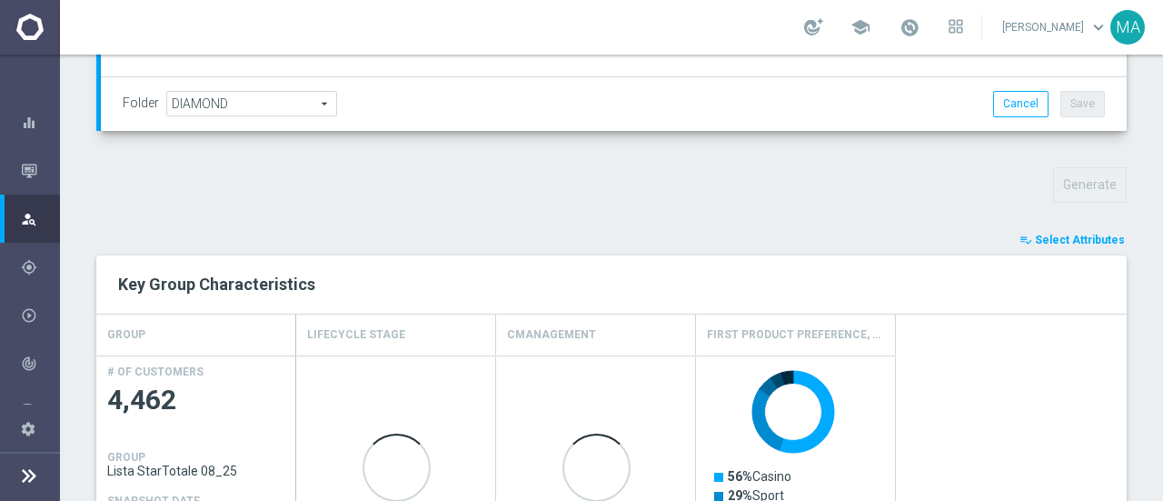
click at [1088, 237] on span "Select Attributes" at bounding box center [1080, 239] width 90 height 13
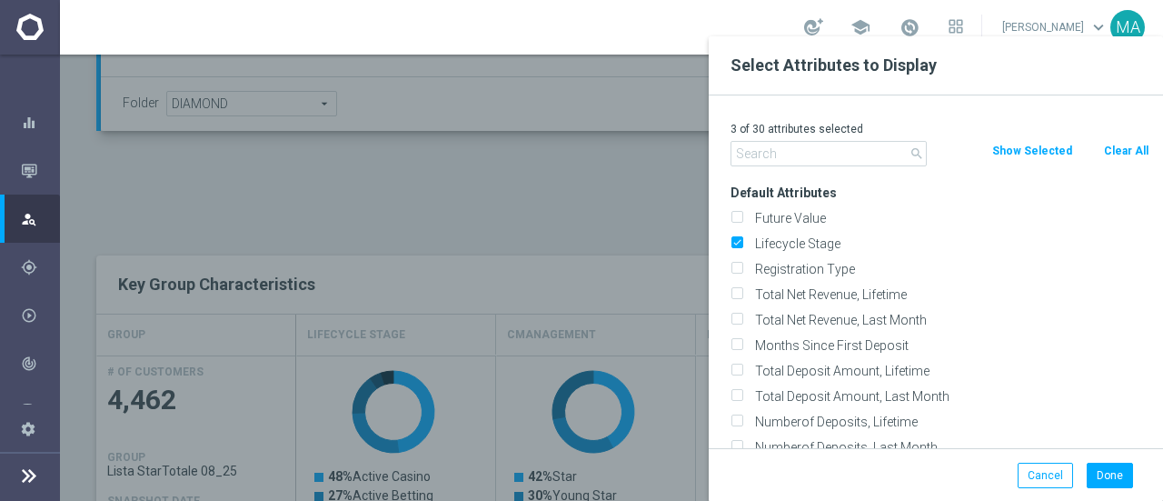
click at [820, 207] on div "Future Value" at bounding box center [940, 217] width 446 height 25
click at [818, 214] on label "Future Value" at bounding box center [949, 218] width 401 height 16
click at [742, 214] on input "Future Value" at bounding box center [736, 220] width 12 height 12
checkbox input "true"
click at [818, 264] on label "Registration Type" at bounding box center [949, 269] width 401 height 16
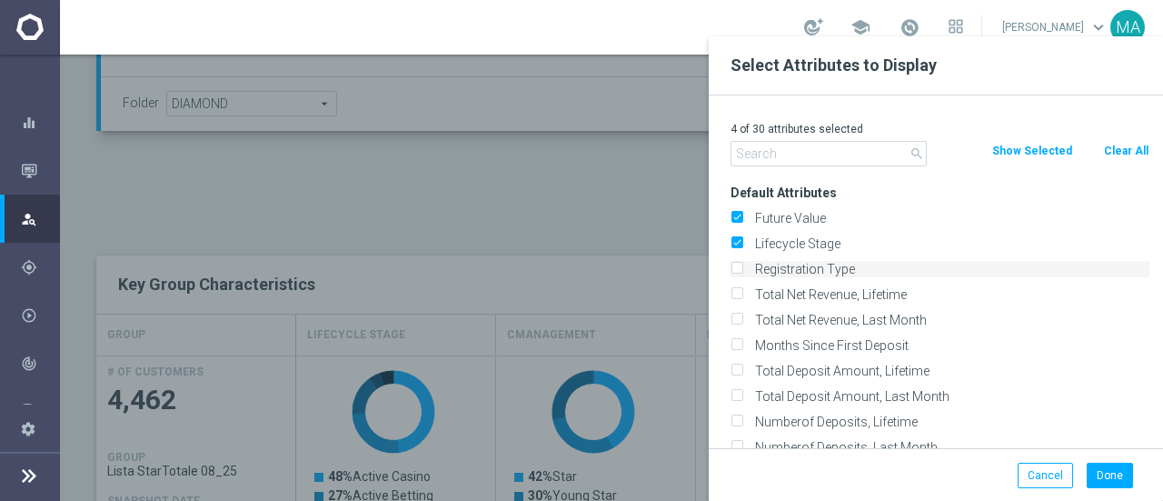
click at [742, 265] on input "Registration Type" at bounding box center [736, 271] width 12 height 12
checkbox input "true"
click at [818, 283] on div "Total Net Revenue, Lifetime" at bounding box center [940, 294] width 446 height 25
click at [800, 289] on label "Total Net Revenue, Lifetime" at bounding box center [949, 294] width 401 height 16
click at [742, 291] on input "Total Net Revenue, Lifetime" at bounding box center [736, 297] width 12 height 12
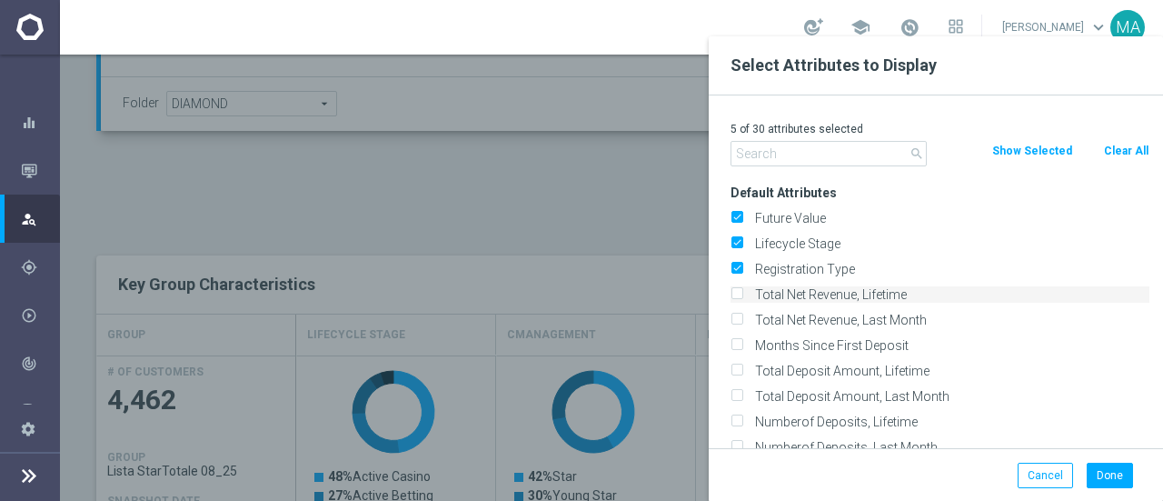
checkbox input "true"
click at [800, 318] on label "Total Net Revenue, Last Month" at bounding box center [949, 320] width 401 height 16
click at [742, 318] on input "Total Net Revenue, Last Month" at bounding box center [736, 322] width 12 height 12
checkbox input "true"
click at [796, 348] on label "Months Since First Deposit" at bounding box center [949, 345] width 401 height 16
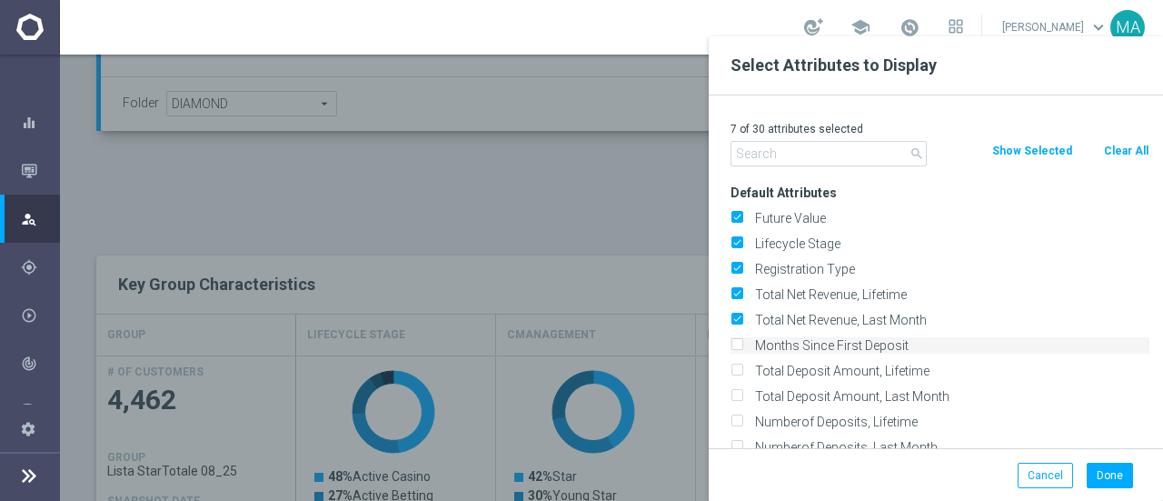
click at [742, 348] on input "Months Since First Deposit" at bounding box center [736, 348] width 12 height 12
checkbox input "true"
click at [792, 372] on label "Total Deposit Amount, Lifetime" at bounding box center [949, 371] width 401 height 16
click at [742, 372] on input "Total Deposit Amount, Lifetime" at bounding box center [736, 373] width 12 height 12
checkbox input "true"
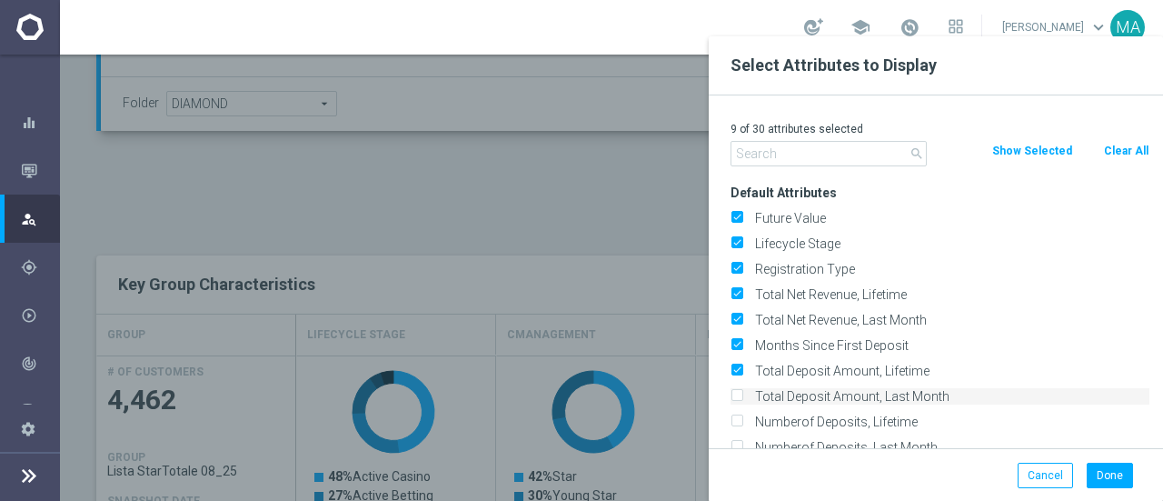
click at [790, 396] on label "Total Deposit Amount, Last Month" at bounding box center [949, 396] width 401 height 16
click at [742, 396] on input "Total Deposit Amount, Last Month" at bounding box center [736, 398] width 12 height 12
checkbox input "true"
click at [789, 420] on label "Numberof Deposits, Lifetime" at bounding box center [949, 421] width 401 height 16
click at [742, 420] on input "Numberof Deposits, Lifetime" at bounding box center [736, 424] width 12 height 12
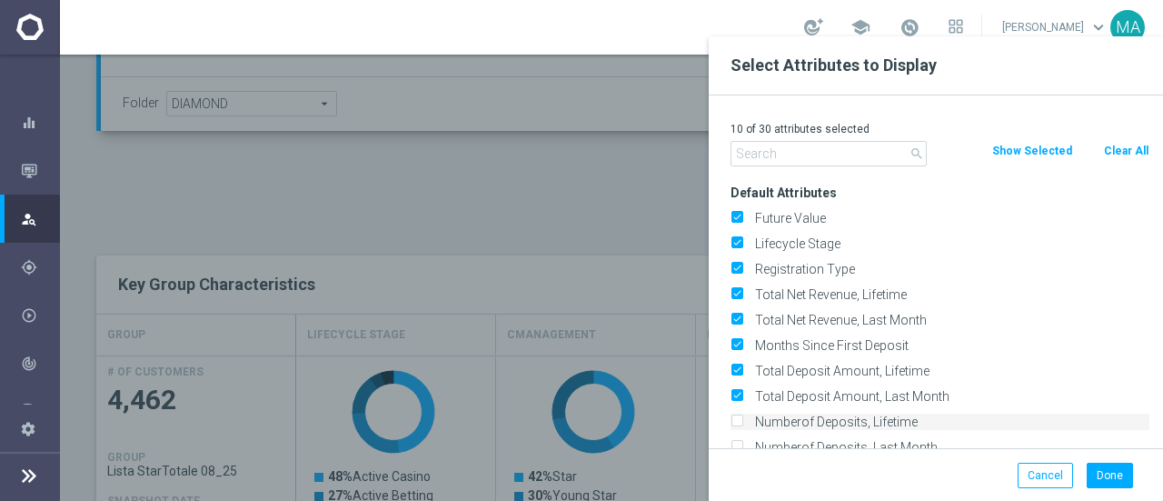
checkbox input "true"
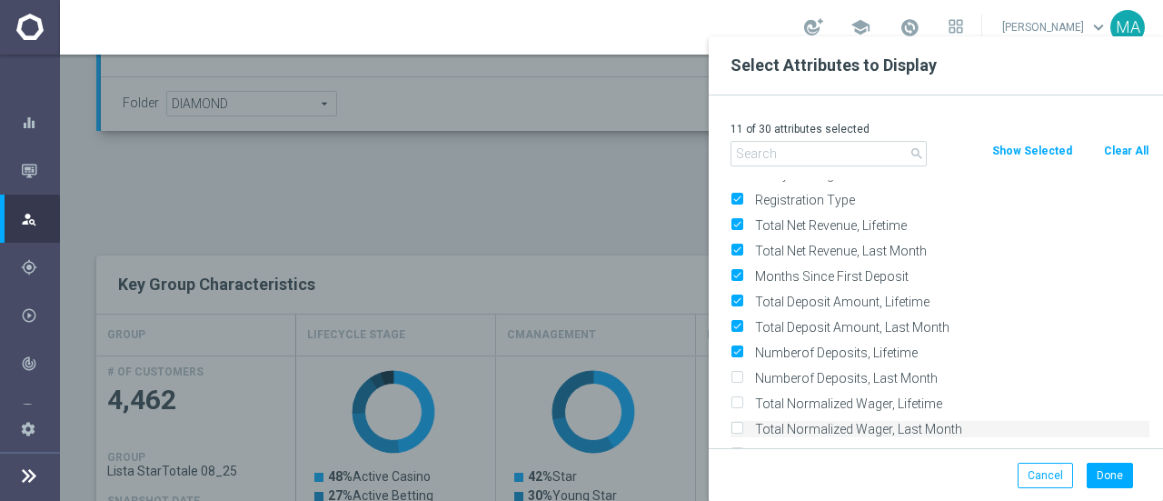
scroll to position [91, 0]
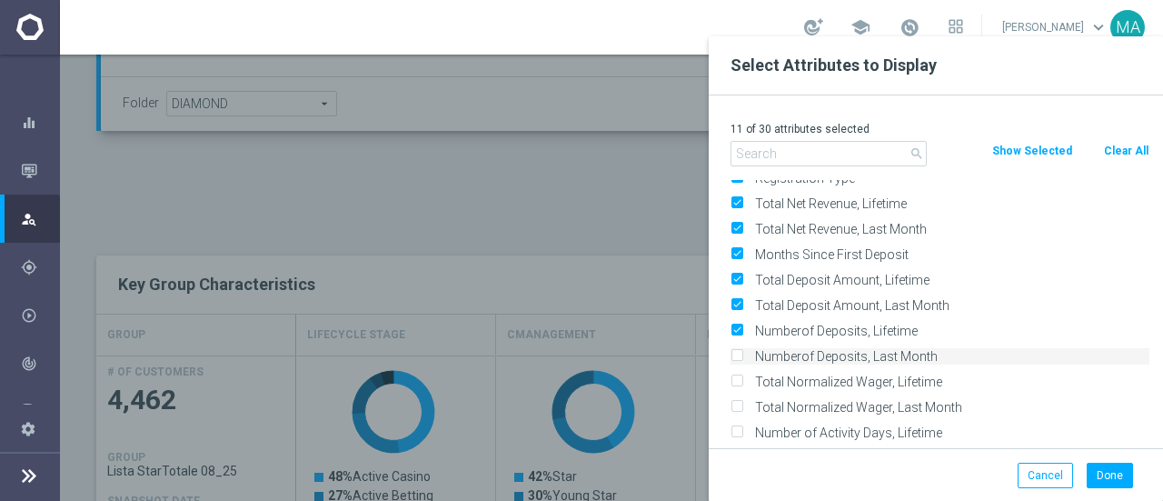
click at [794, 354] on label "Numberof Deposits, Last Month" at bounding box center [949, 356] width 401 height 16
click at [742, 354] on input "Numberof Deposits, Last Month" at bounding box center [736, 359] width 12 height 12
checkbox input "true"
click at [798, 382] on label "Total Normalized Wager, Lifetime" at bounding box center [949, 381] width 401 height 16
click at [742, 382] on input "Total Normalized Wager, Lifetime" at bounding box center [736, 384] width 12 height 12
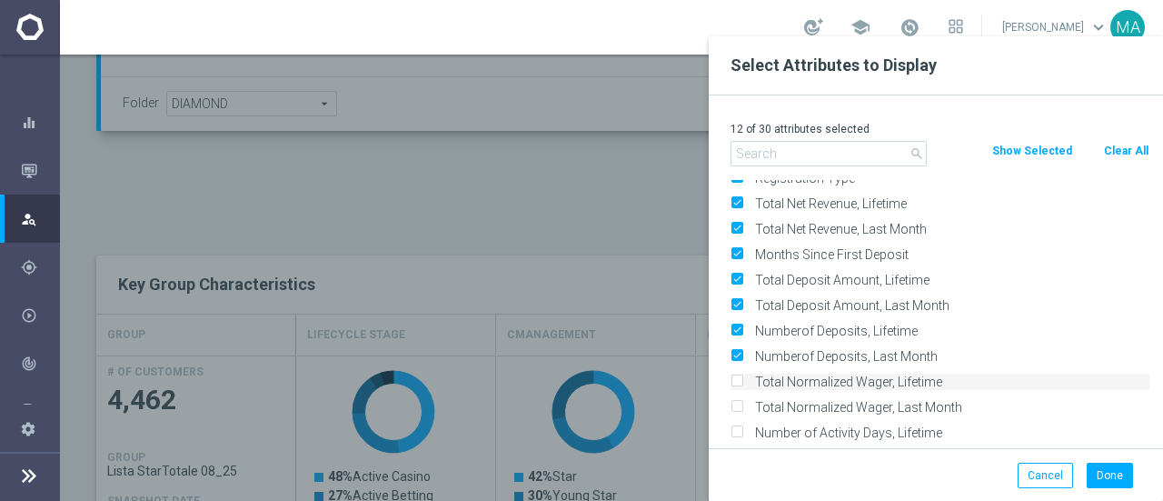
checkbox input "true"
click at [794, 412] on label "Total Normalized Wager, Last Month" at bounding box center [949, 407] width 401 height 16
click at [742, 412] on input "Total Normalized Wager, Last Month" at bounding box center [736, 409] width 12 height 12
checkbox input "true"
click at [794, 428] on label "Number of Activity Days, Lifetime" at bounding box center [949, 432] width 401 height 16
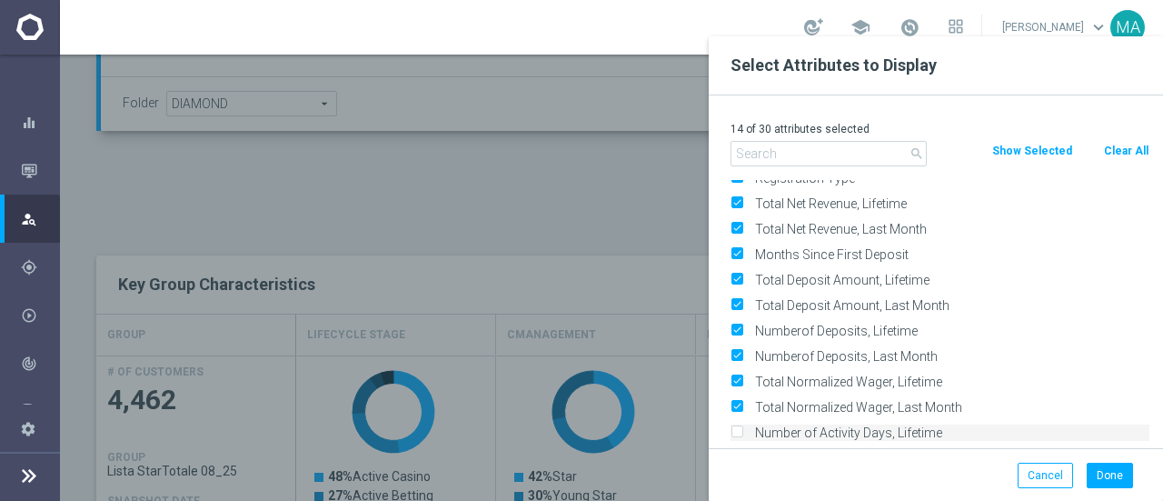
click at [742, 429] on input "Number of Activity Days, Lifetime" at bounding box center [736, 435] width 12 height 12
checkbox input "true"
click at [778, 142] on input "text" at bounding box center [828, 153] width 196 height 25
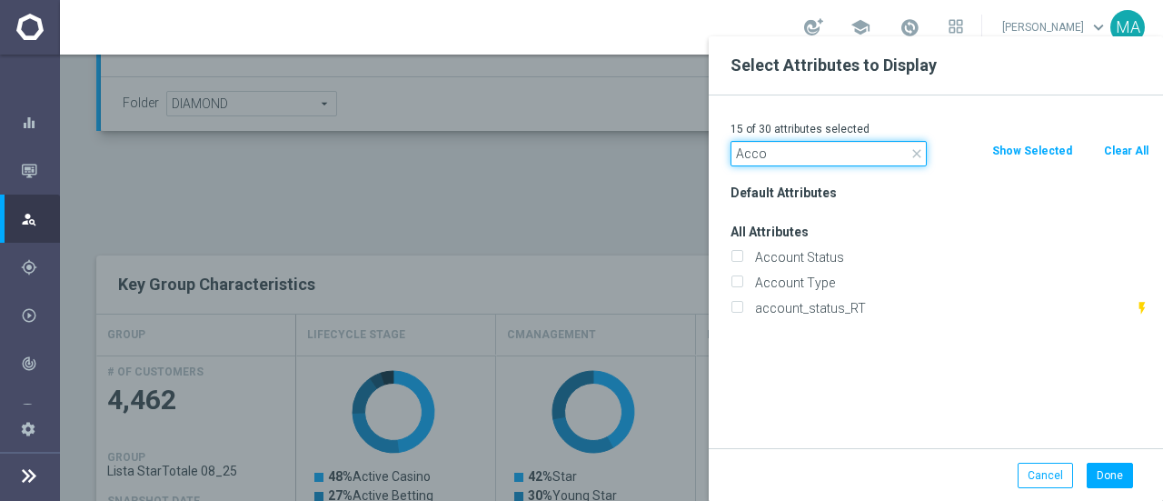
scroll to position [0, 0]
type input "Acco"
click at [823, 252] on label "Account Status" at bounding box center [949, 257] width 401 height 16
click at [742, 253] on input "Account Status" at bounding box center [736, 259] width 12 height 12
checkbox input "true"
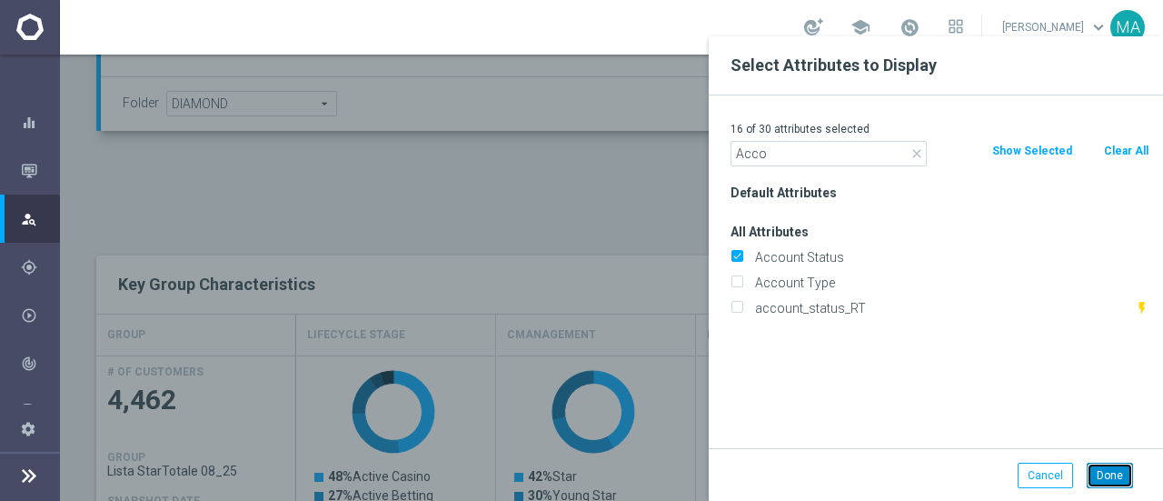
click at [1093, 471] on button "Done" at bounding box center [1110, 474] width 46 height 25
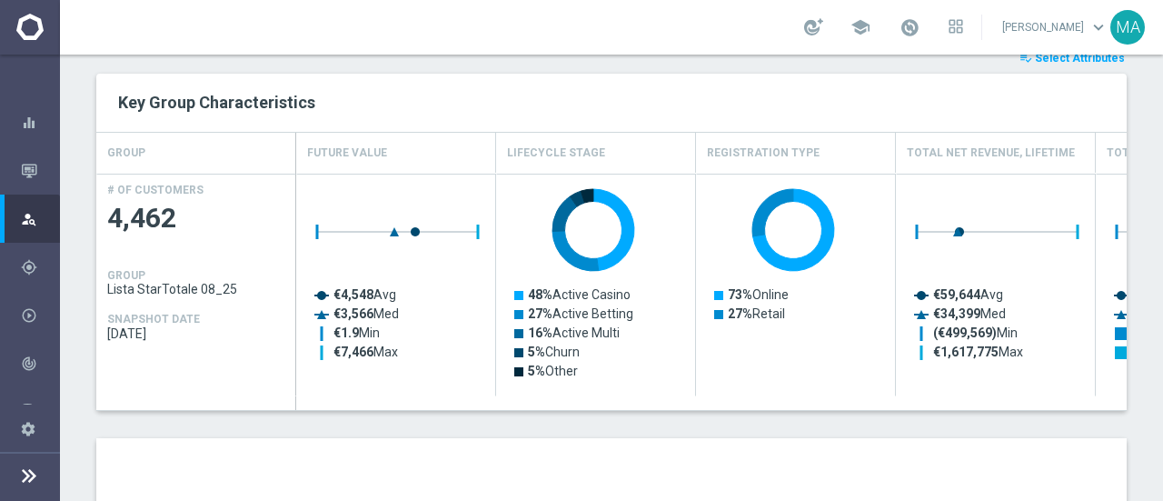
scroll to position [999, 0]
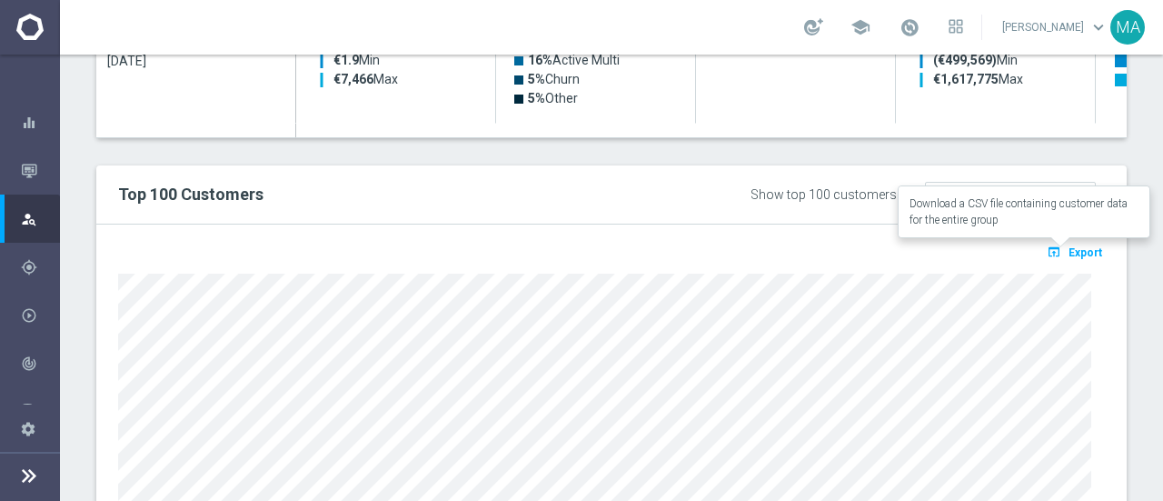
click at [1088, 246] on span "Export" at bounding box center [1085, 252] width 34 height 13
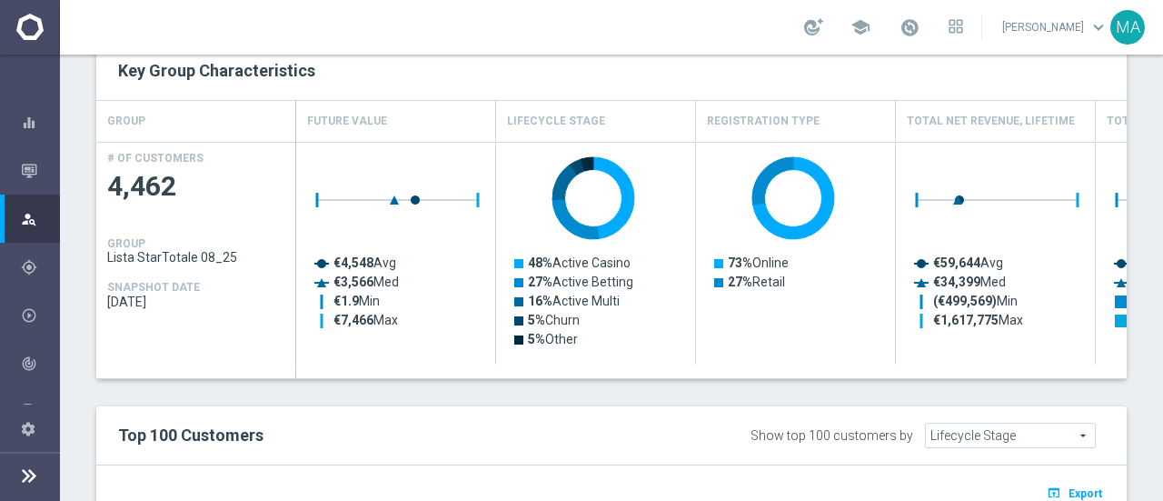
scroll to position [636, 0]
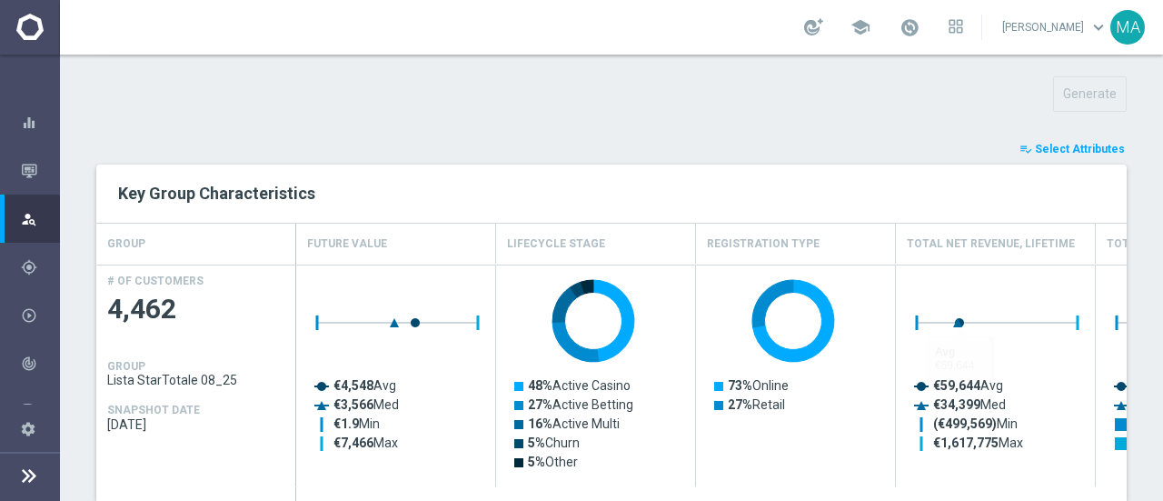
click at [1067, 148] on span "Select Attributes" at bounding box center [1080, 149] width 90 height 13
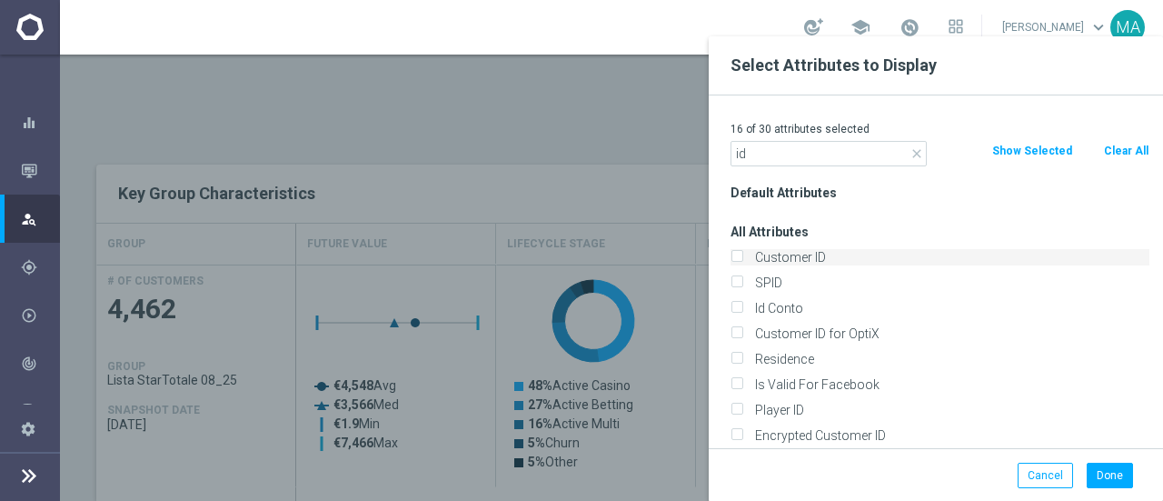
type input "id"
click at [809, 253] on label "Customer ID" at bounding box center [949, 257] width 401 height 16
click at [742, 253] on input "Customer ID" at bounding box center [736, 259] width 12 height 12
click at [730, 253] on input "Customer ID" at bounding box center [736, 259] width 12 height 12
click at [774, 164] on input "id" at bounding box center [828, 153] width 196 height 25
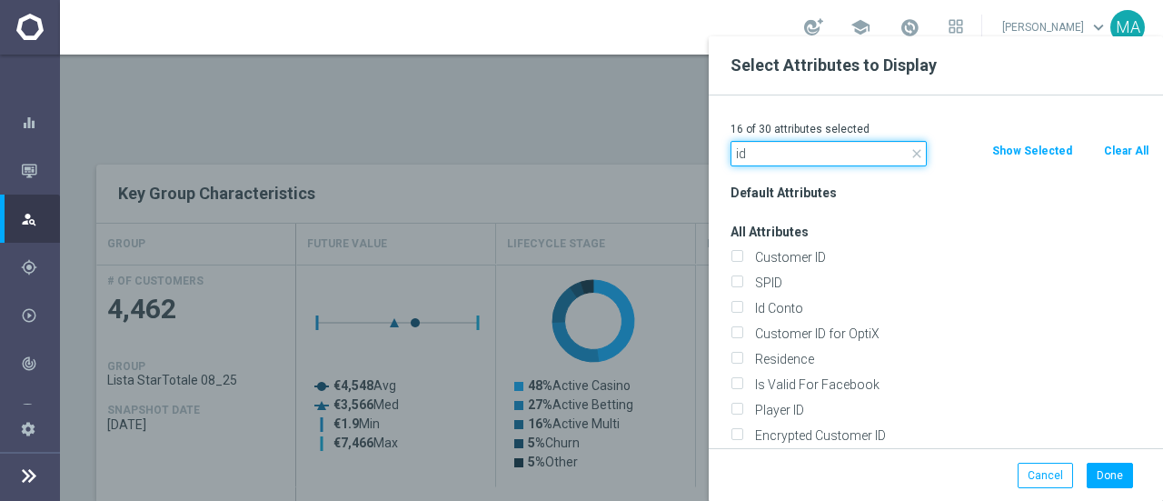
click at [773, 152] on input "id" at bounding box center [828, 153] width 196 height 25
click at [720, 146] on div "close id" at bounding box center [828, 153] width 223 height 25
click at [741, 263] on input "Customer ID" at bounding box center [736, 259] width 12 height 12
checkbox input "true"
click at [789, 154] on input "id" at bounding box center [828, 153] width 196 height 25
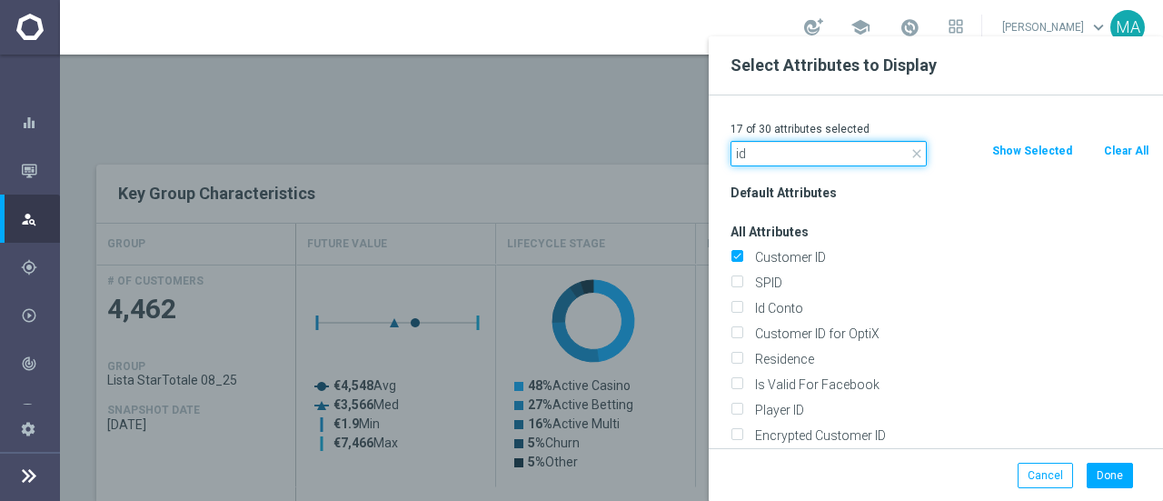
type input "i"
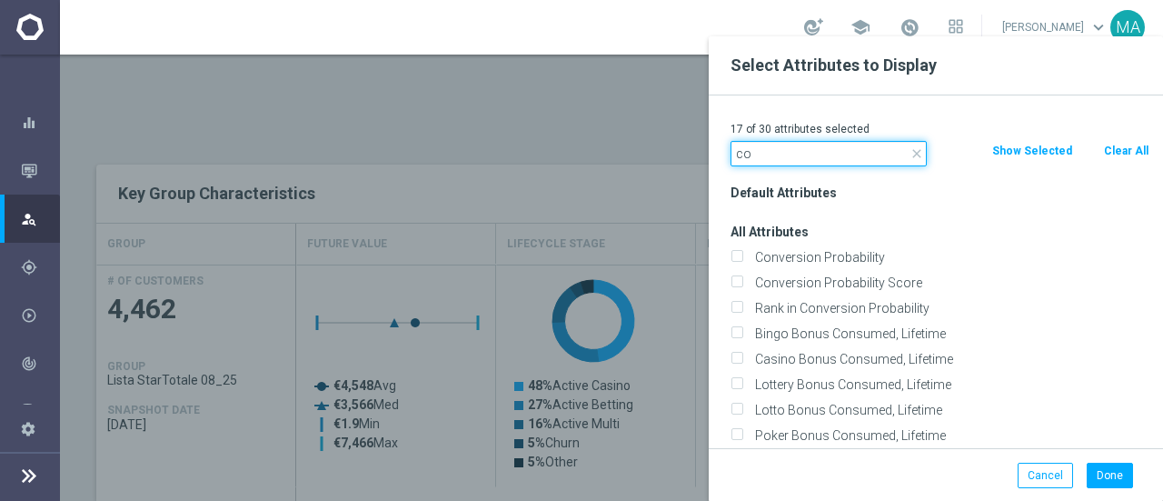
type input "c"
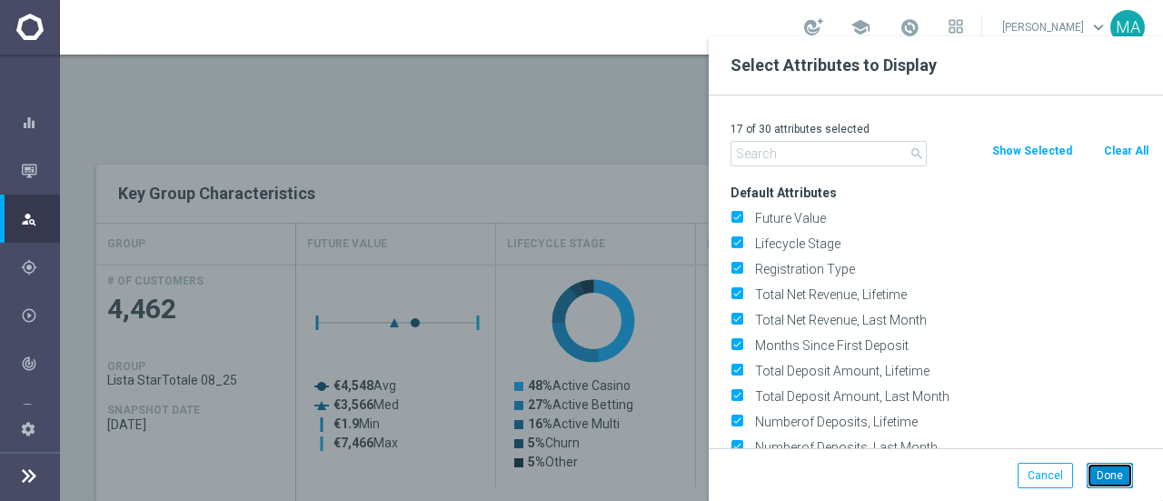
click at [1116, 472] on button "Done" at bounding box center [1110, 474] width 46 height 25
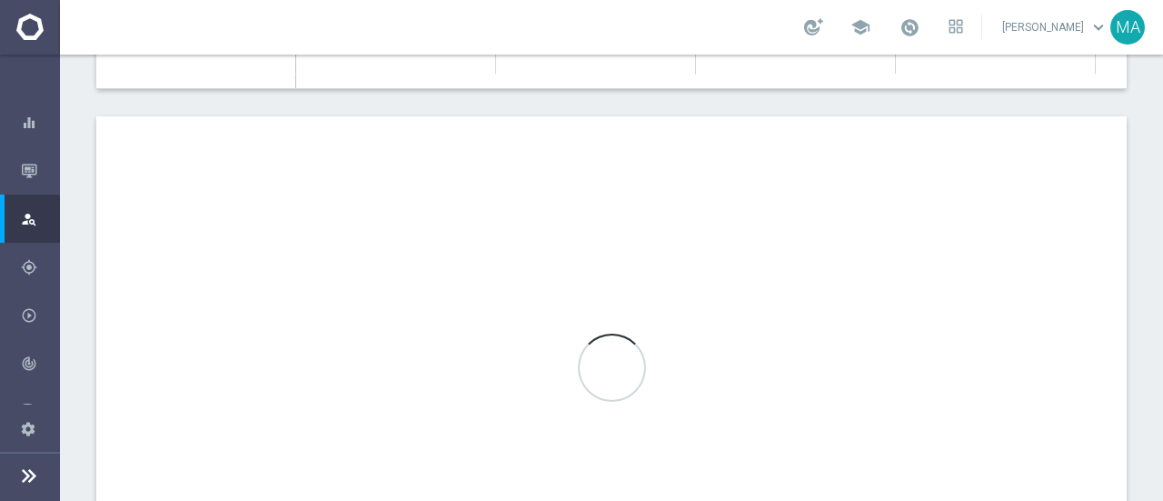
scroll to position [1090, 0]
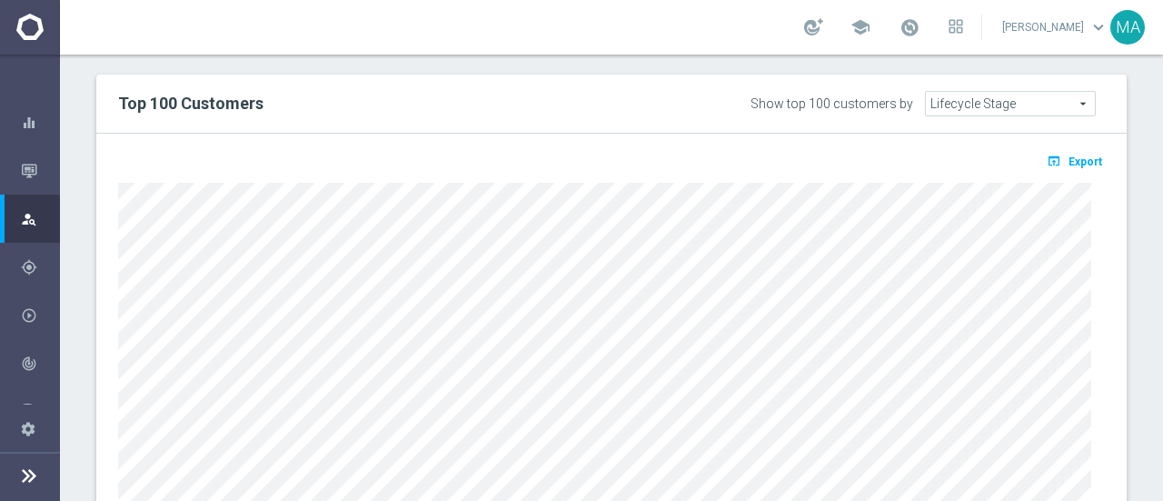
click at [1075, 170] on div "open_in_browser Export" at bounding box center [611, 166] width 1014 height 23
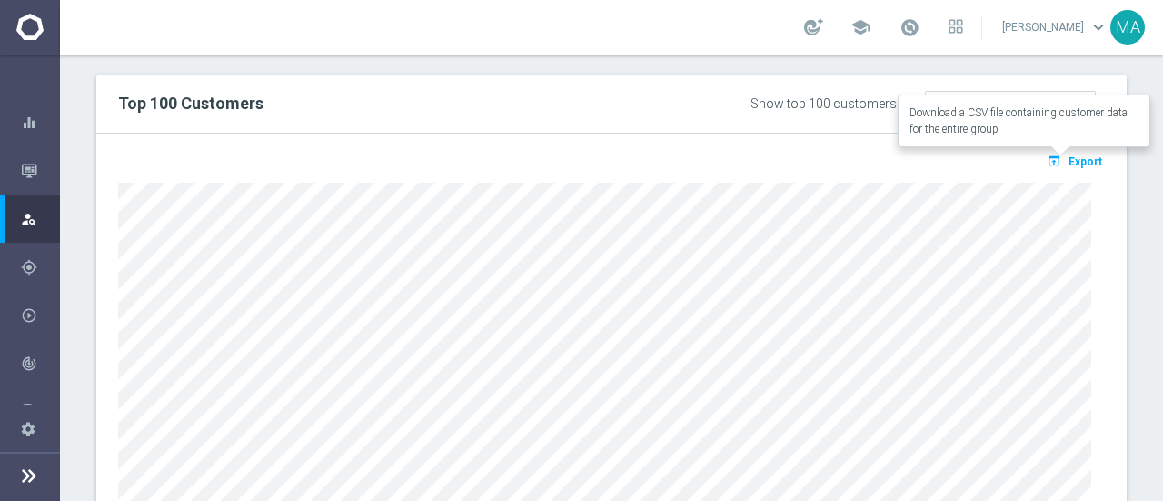
click at [1070, 163] on span "Export" at bounding box center [1085, 161] width 34 height 13
